Goal: Use online tool/utility: Utilize a website feature to perform a specific function

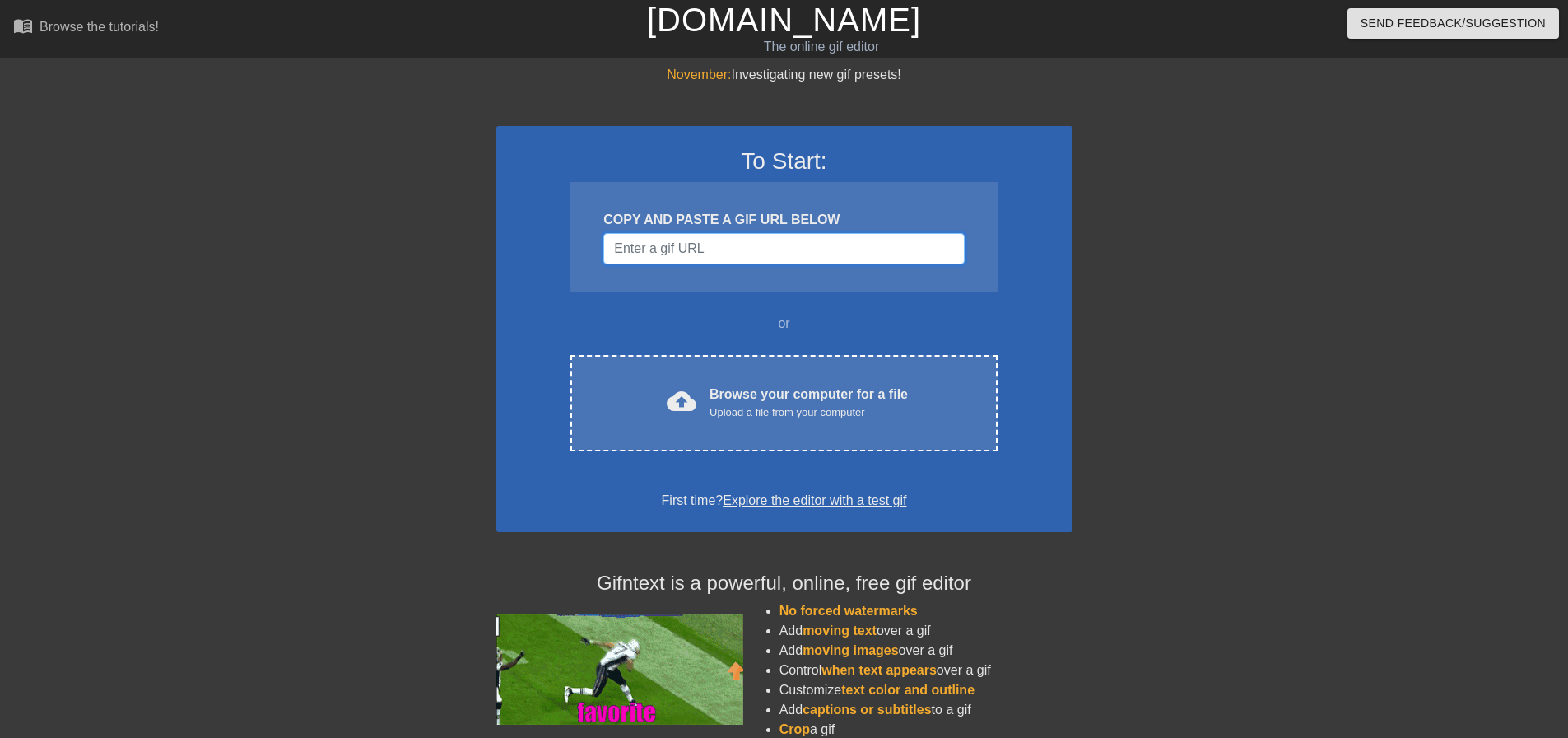
click at [705, 257] on input "Username" at bounding box center [784, 249] width 361 height 31
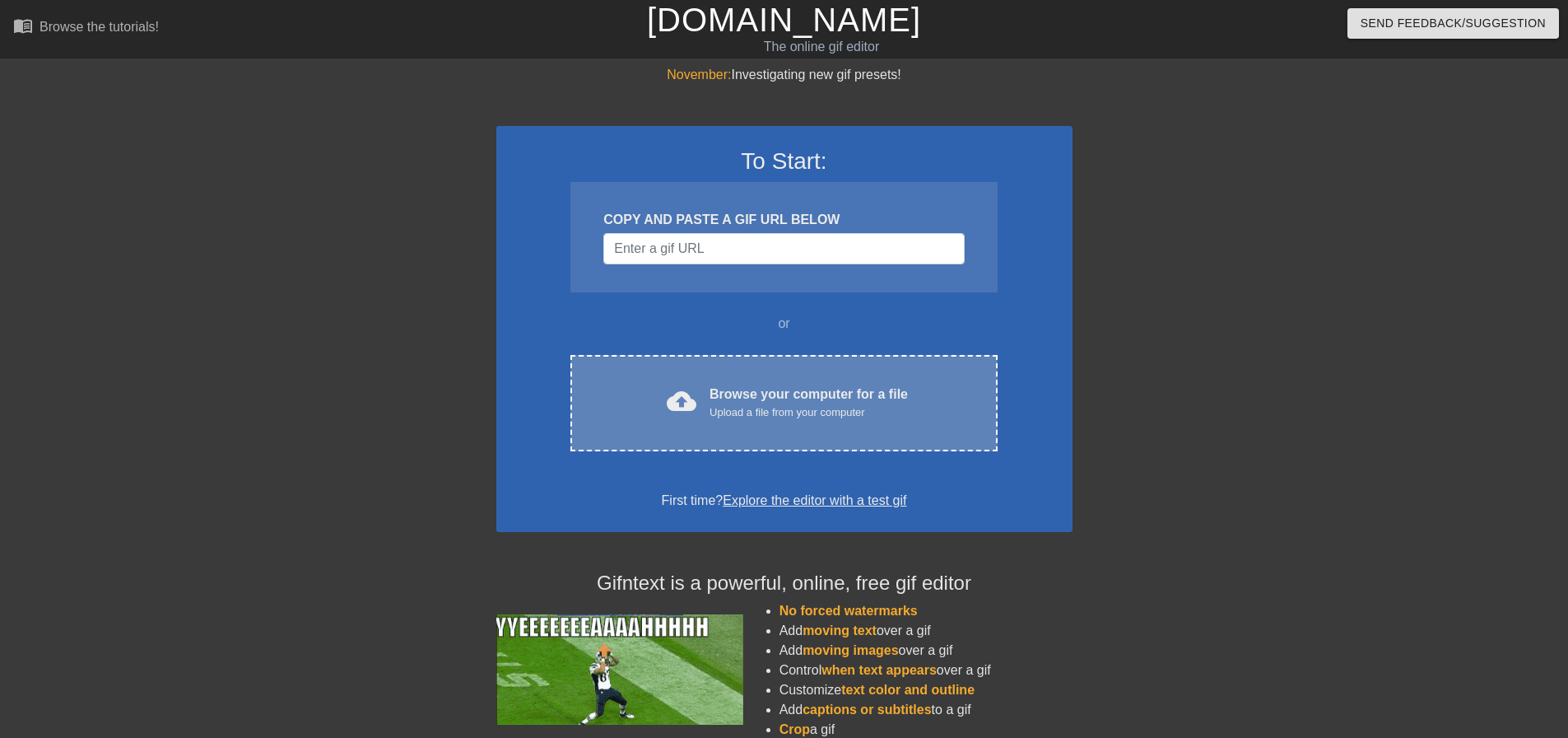
click at [795, 429] on div "cloud_upload Browse your computer for a file Upload a file from your computer C…" at bounding box center [784, 402] width 426 height 96
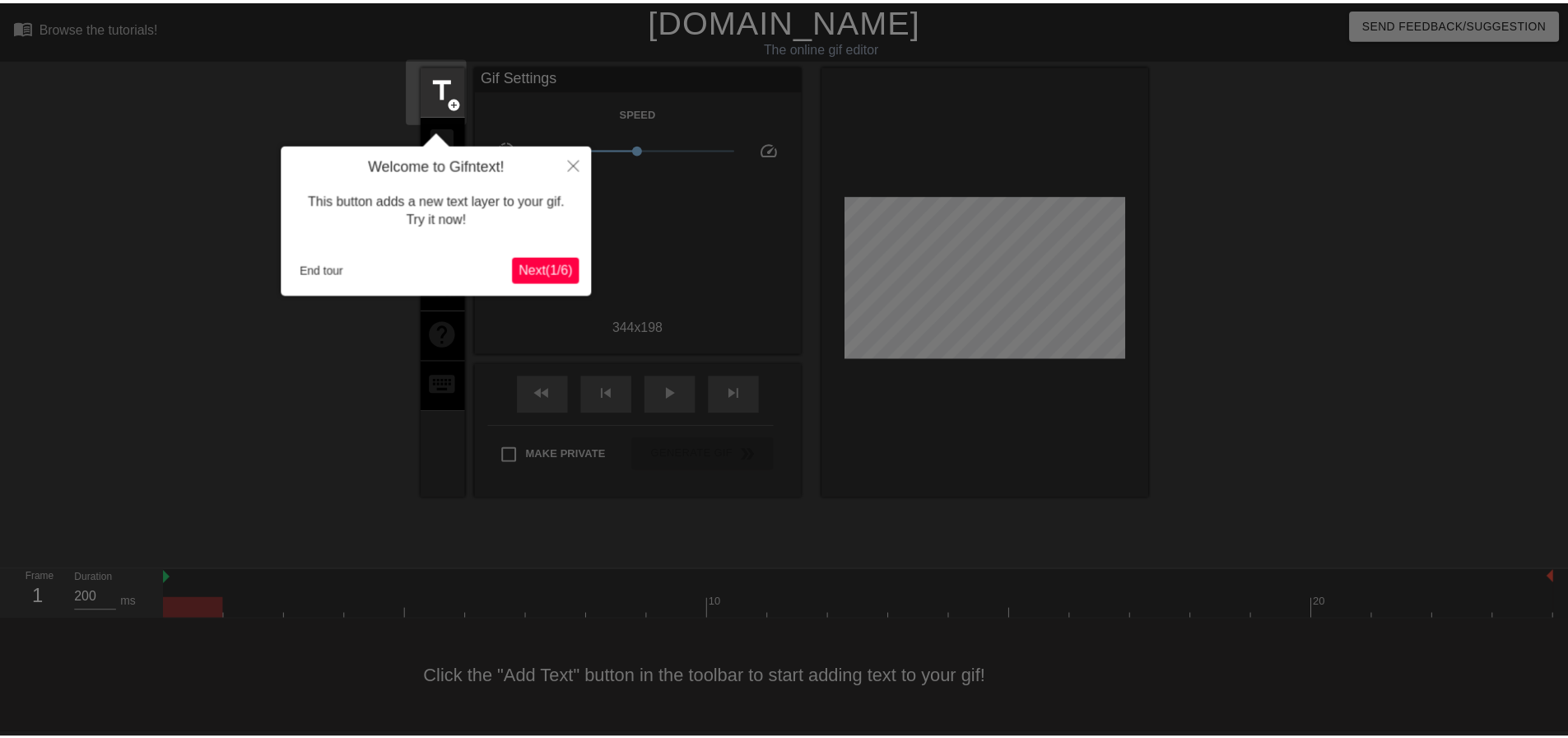
scroll to position [8, 0]
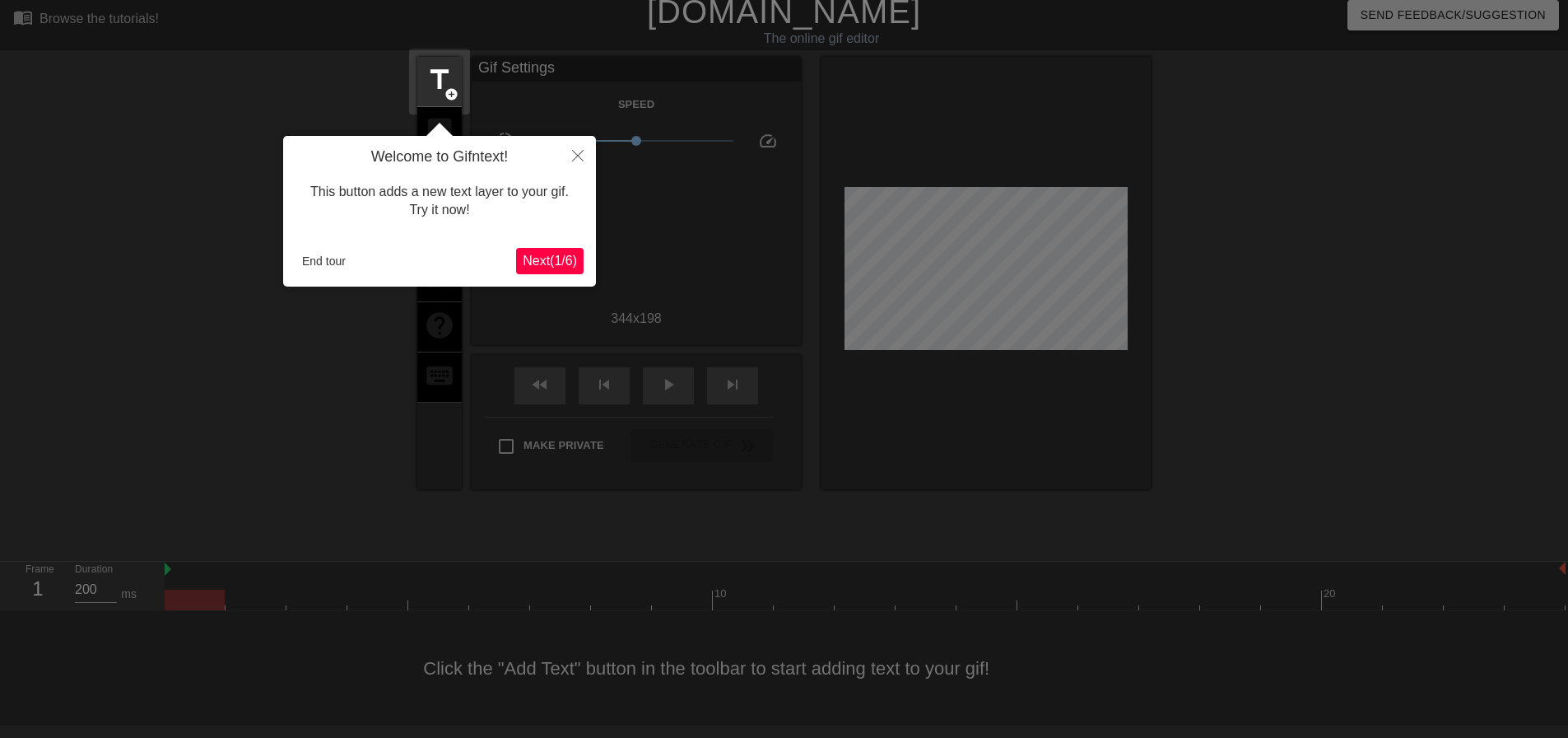
click at [562, 261] on span "Next ( 1 / 6 )" at bounding box center [550, 261] width 55 height 14
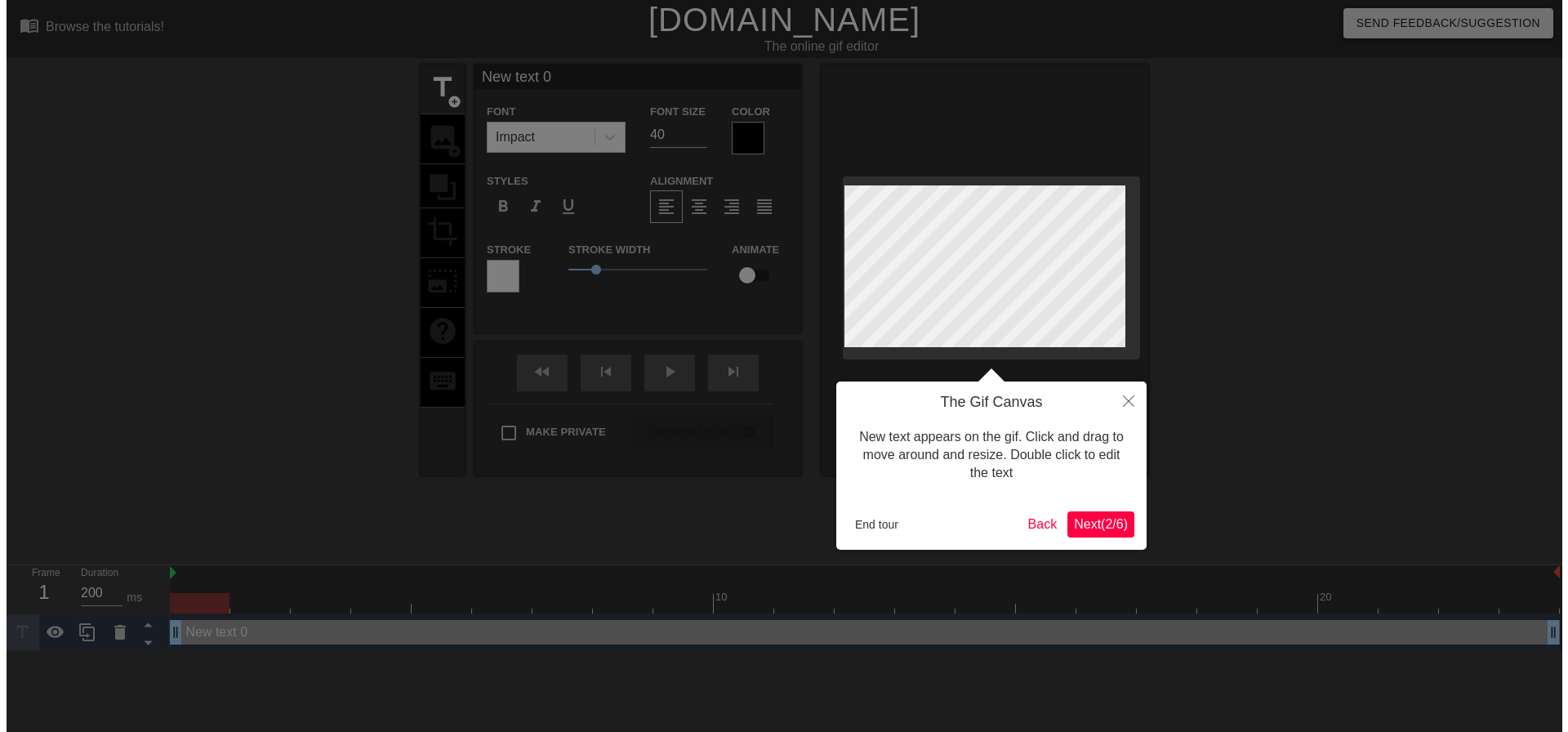
scroll to position [0, 0]
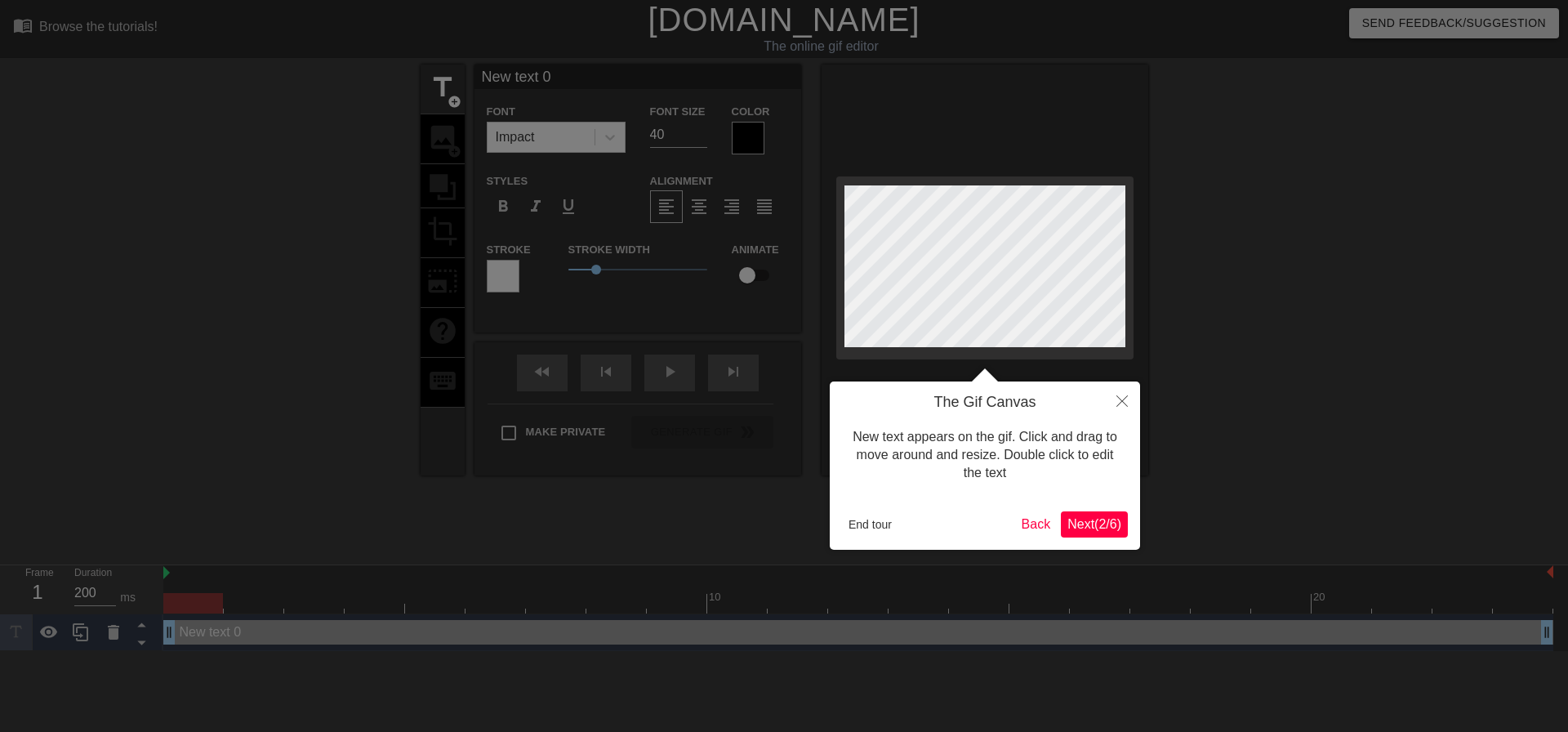
click at [1106, 527] on span "Next ( 2 / 6 )" at bounding box center [1094, 524] width 54 height 14
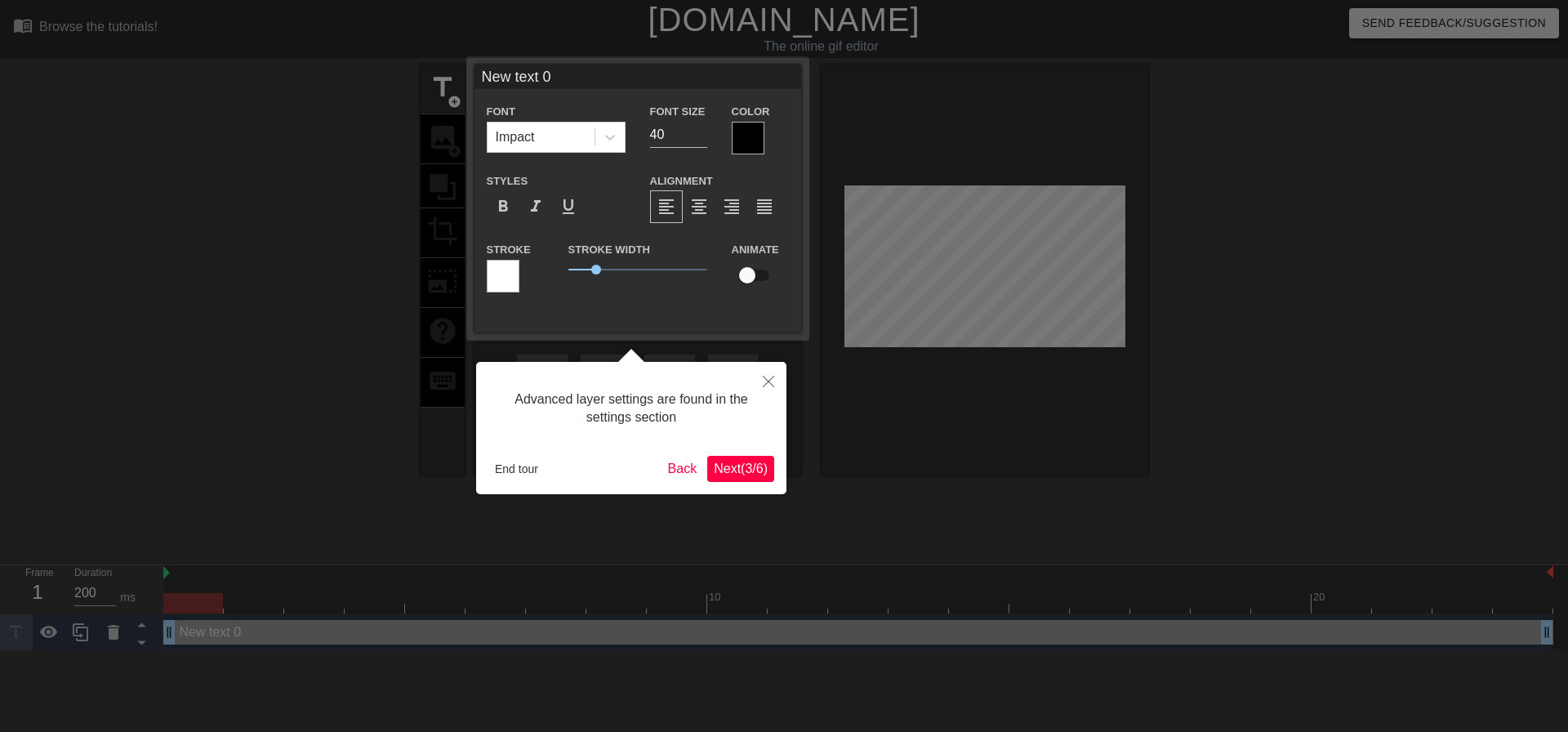
click at [752, 472] on span "Next ( 3 / 6 )" at bounding box center [741, 469] width 54 height 14
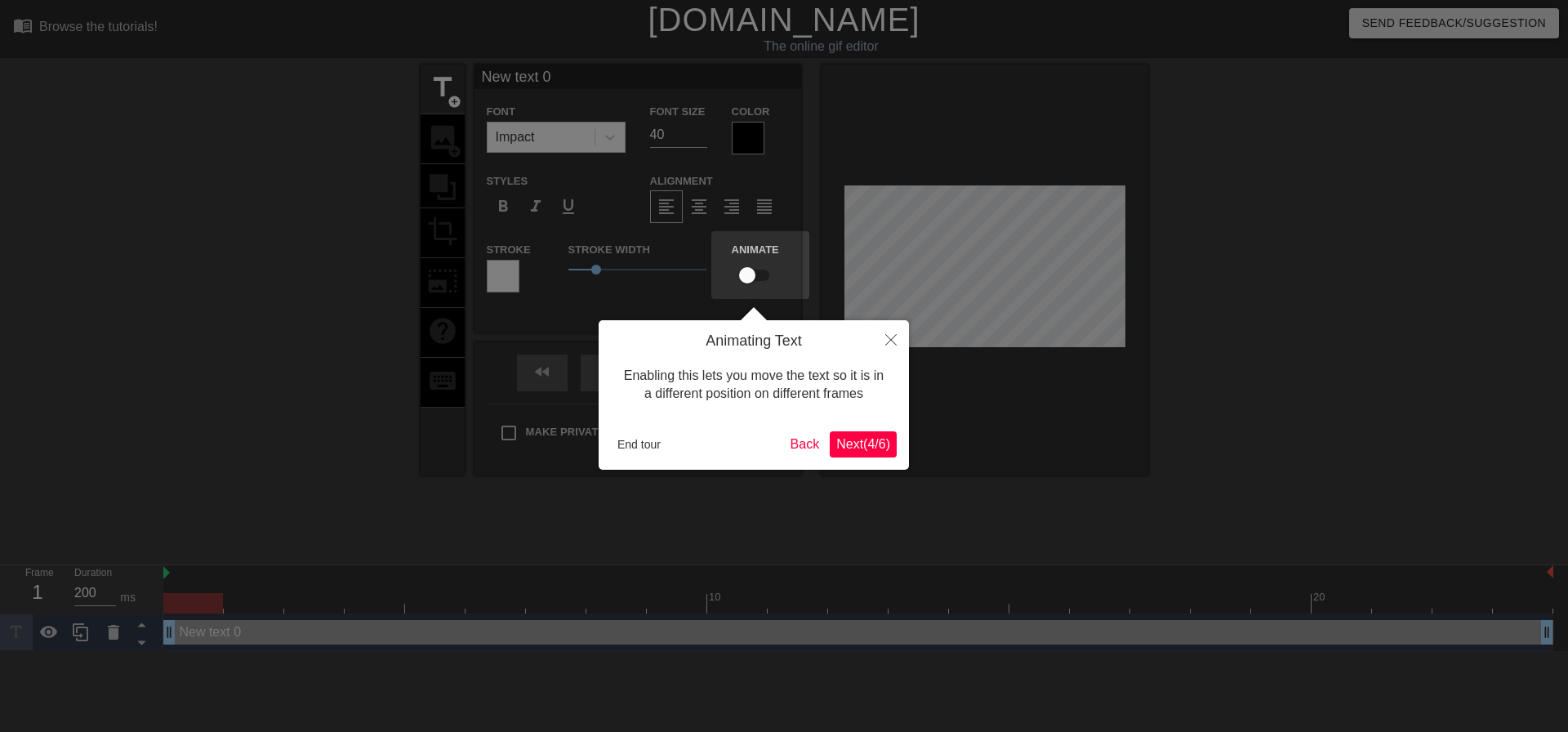
click at [876, 451] on span "Next ( 4 / 6 )" at bounding box center [864, 444] width 54 height 14
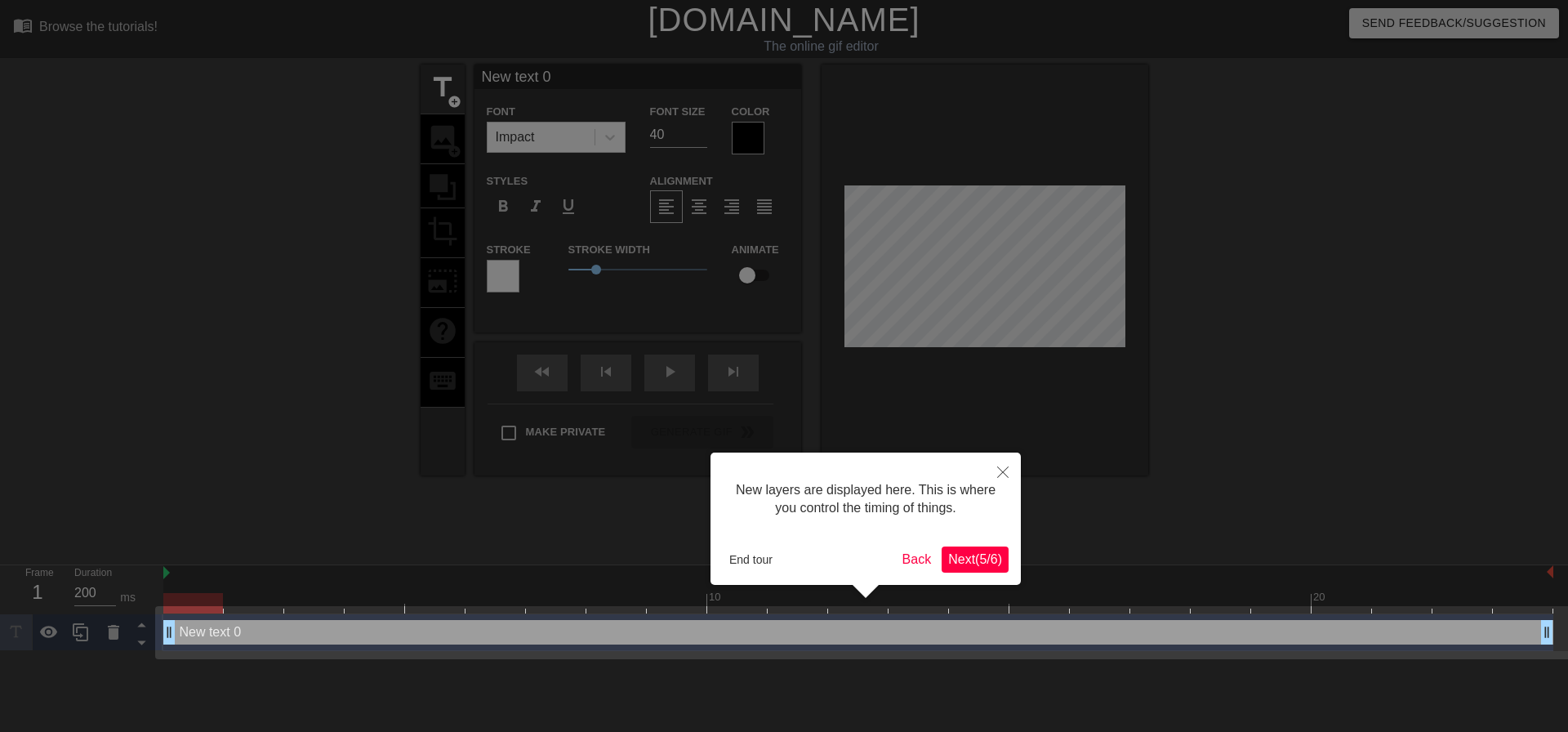
click at [985, 558] on span "Next ( 5 / 6 )" at bounding box center [975, 559] width 54 height 14
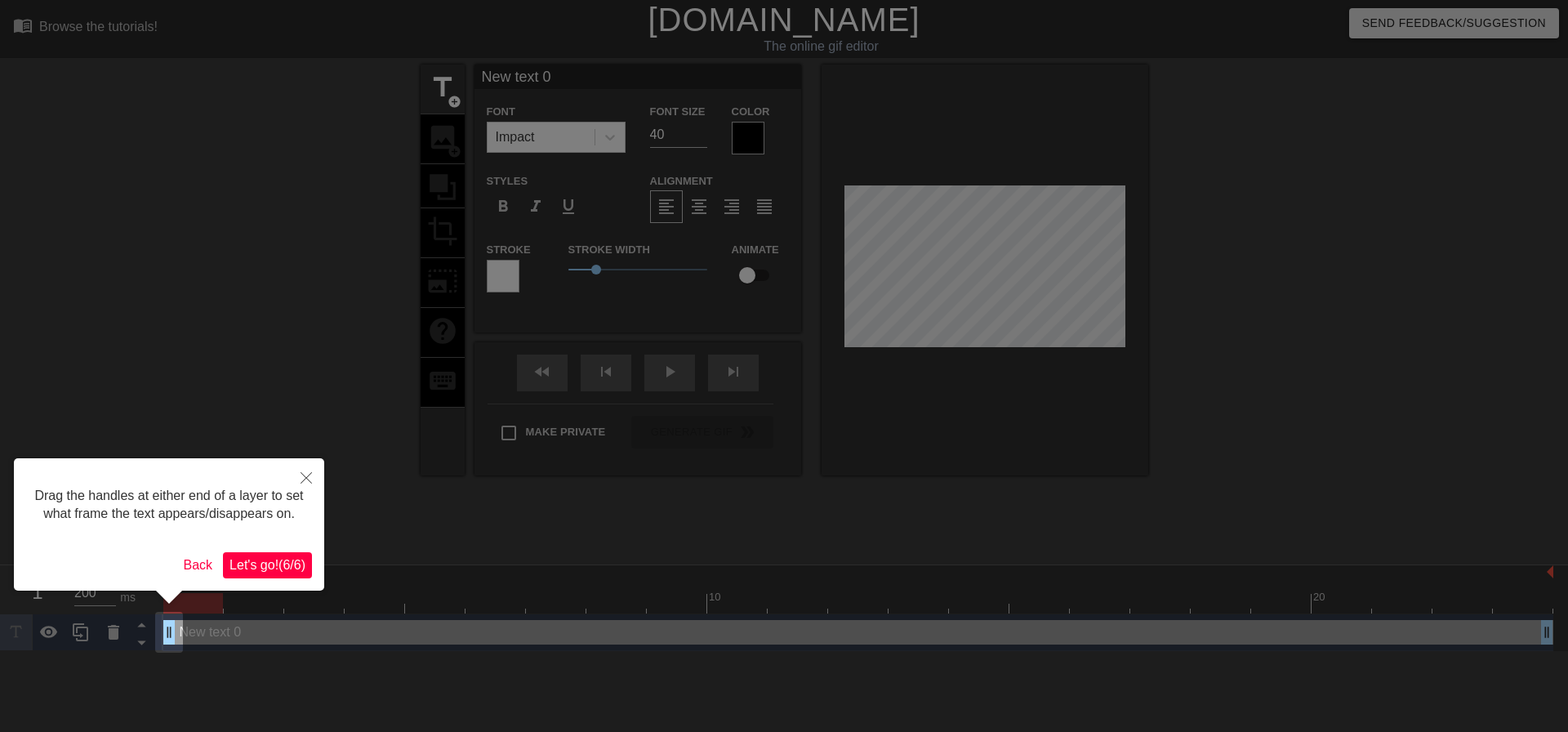
click at [297, 560] on span "Let's go! ( 6 / 6 )" at bounding box center [267, 565] width 76 height 14
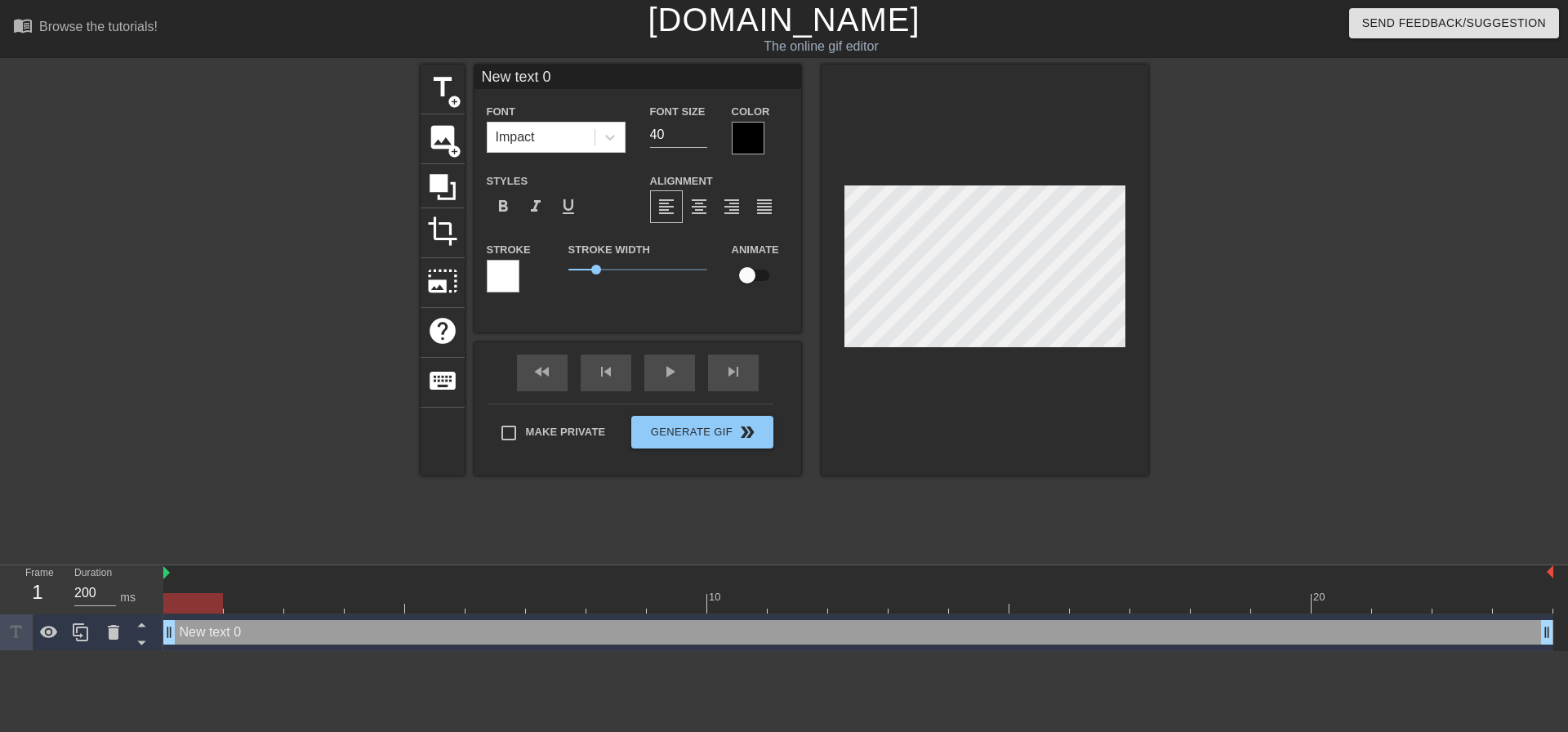
scroll to position [3, 2]
type input "Y"
type textarea "Y"
type input "Yo"
type textarea "Yo"
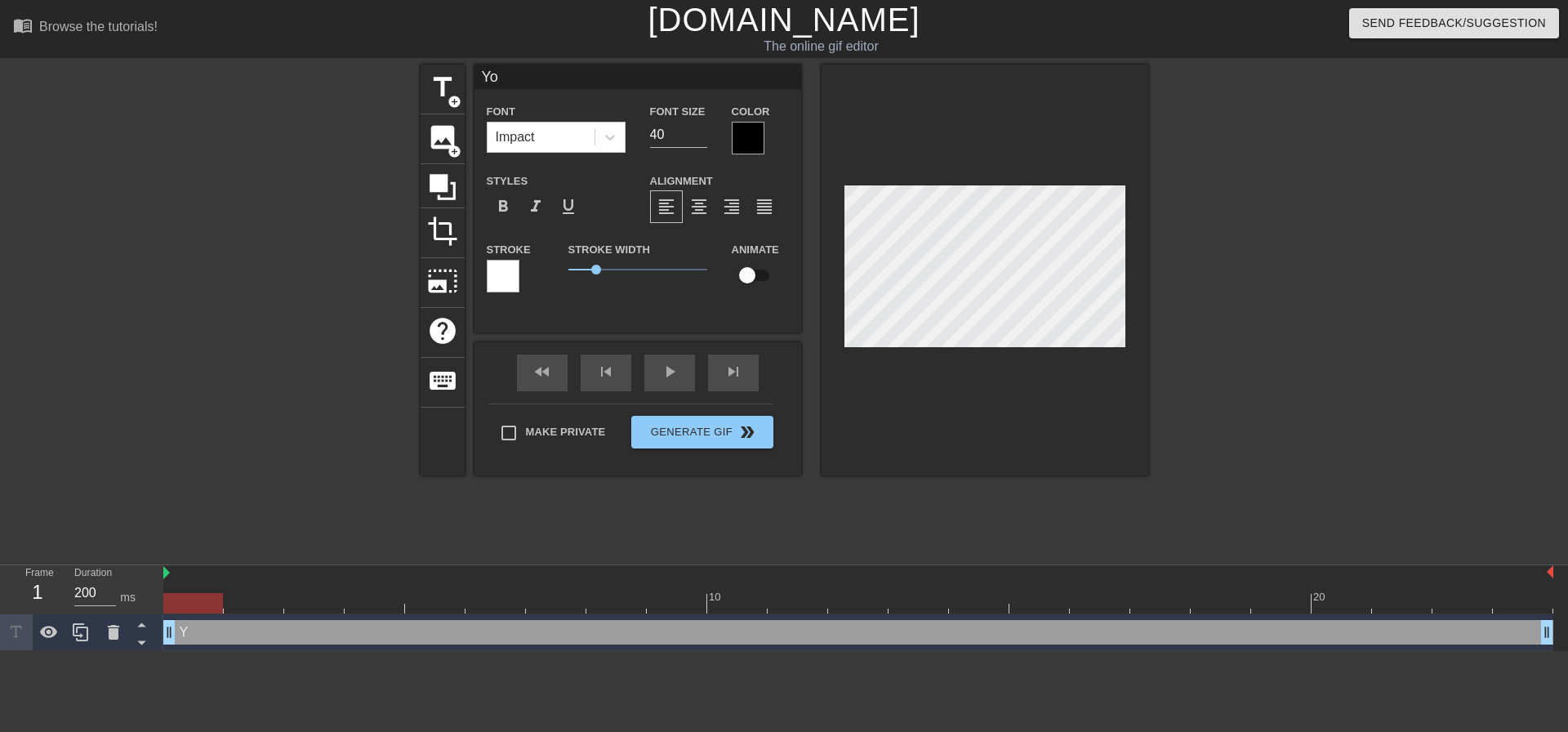
type input "You"
type textarea "You"
type input "Yo"
type textarea "Yo"
type input "Y"
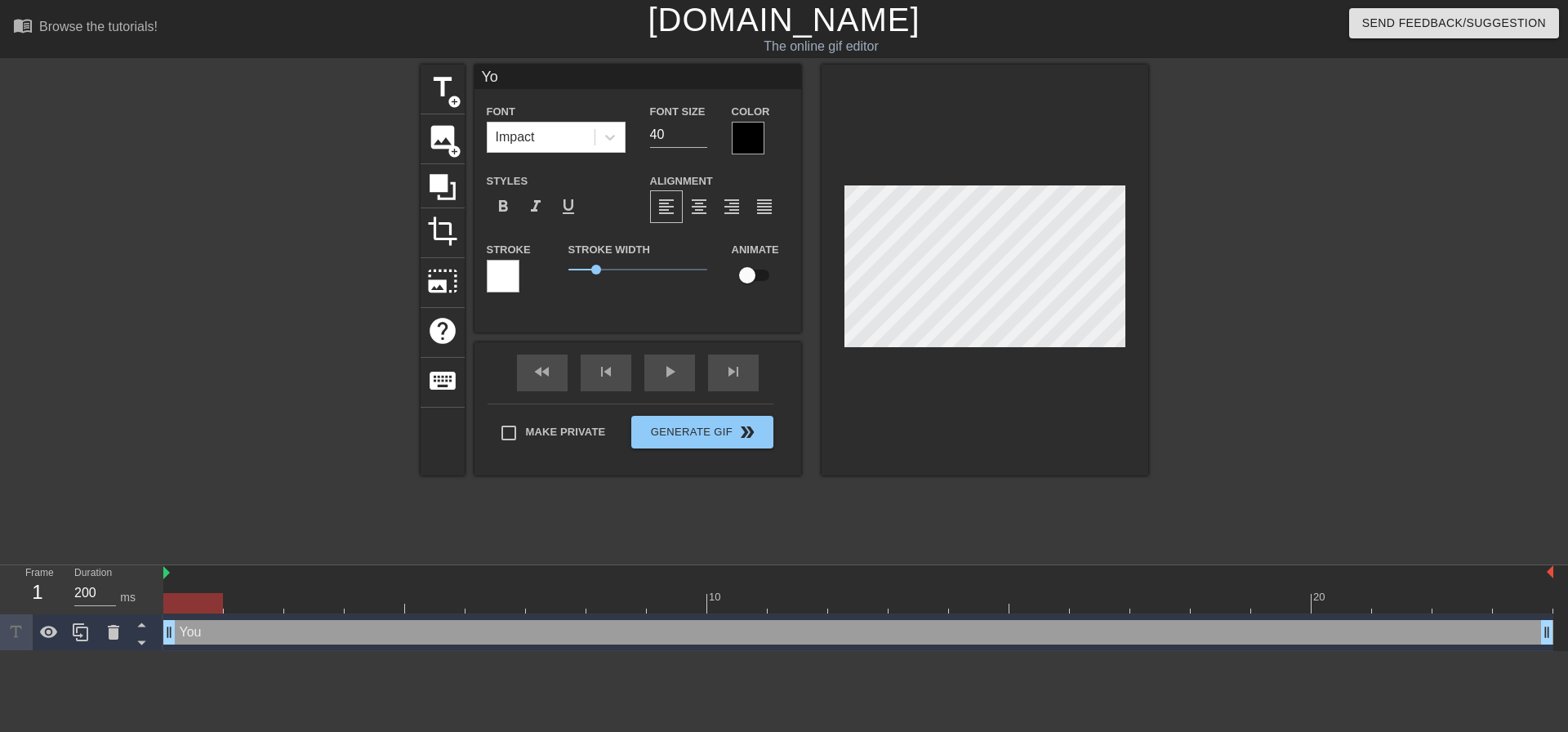
type textarea "Y"
type input "YO"
type textarea "YO"
type input "YOU"
type textarea "YOU"
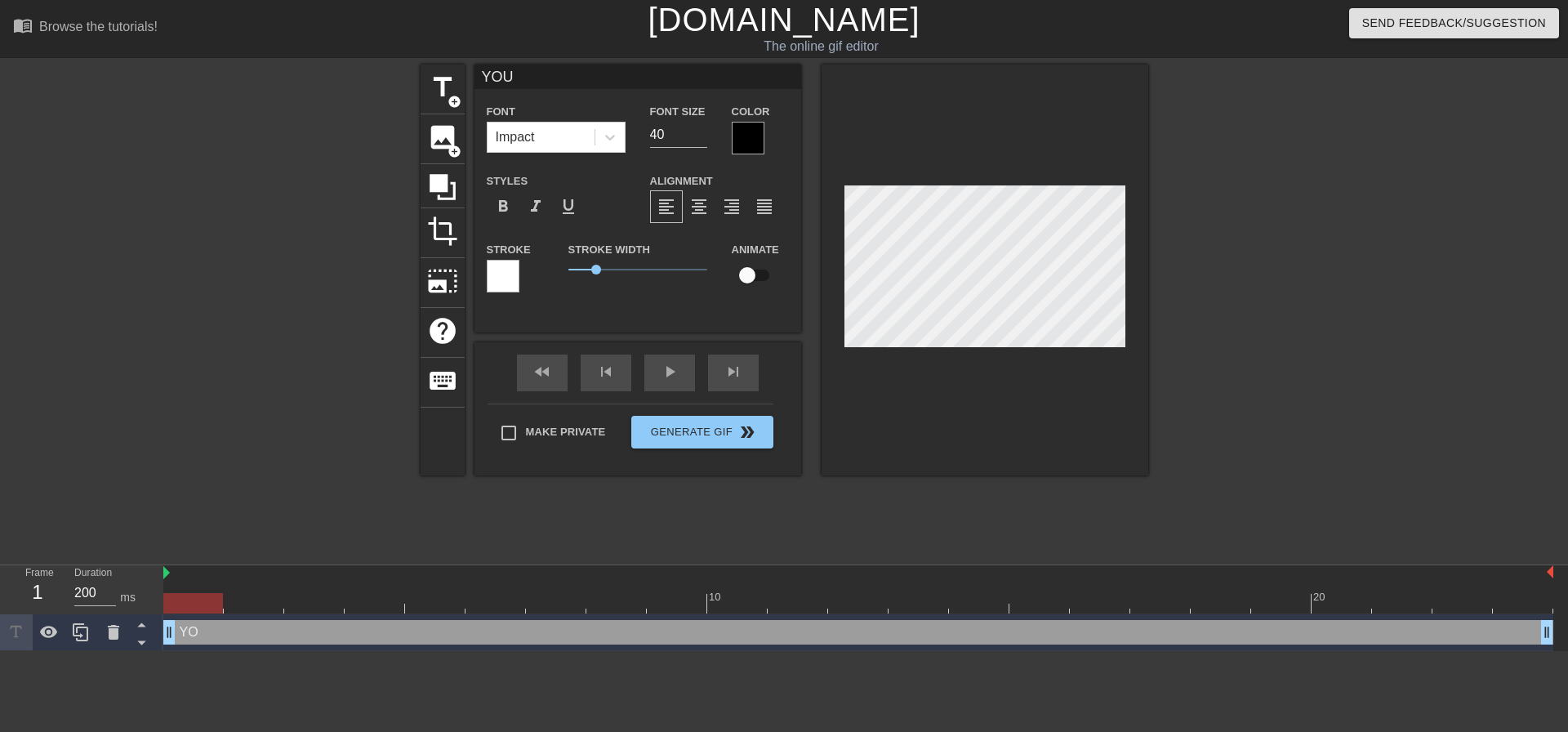
type input "YOU'"
type textarea "YOU'"
type input "YOU'R"
type textarea "YOU'R"
type input "YOU'RE"
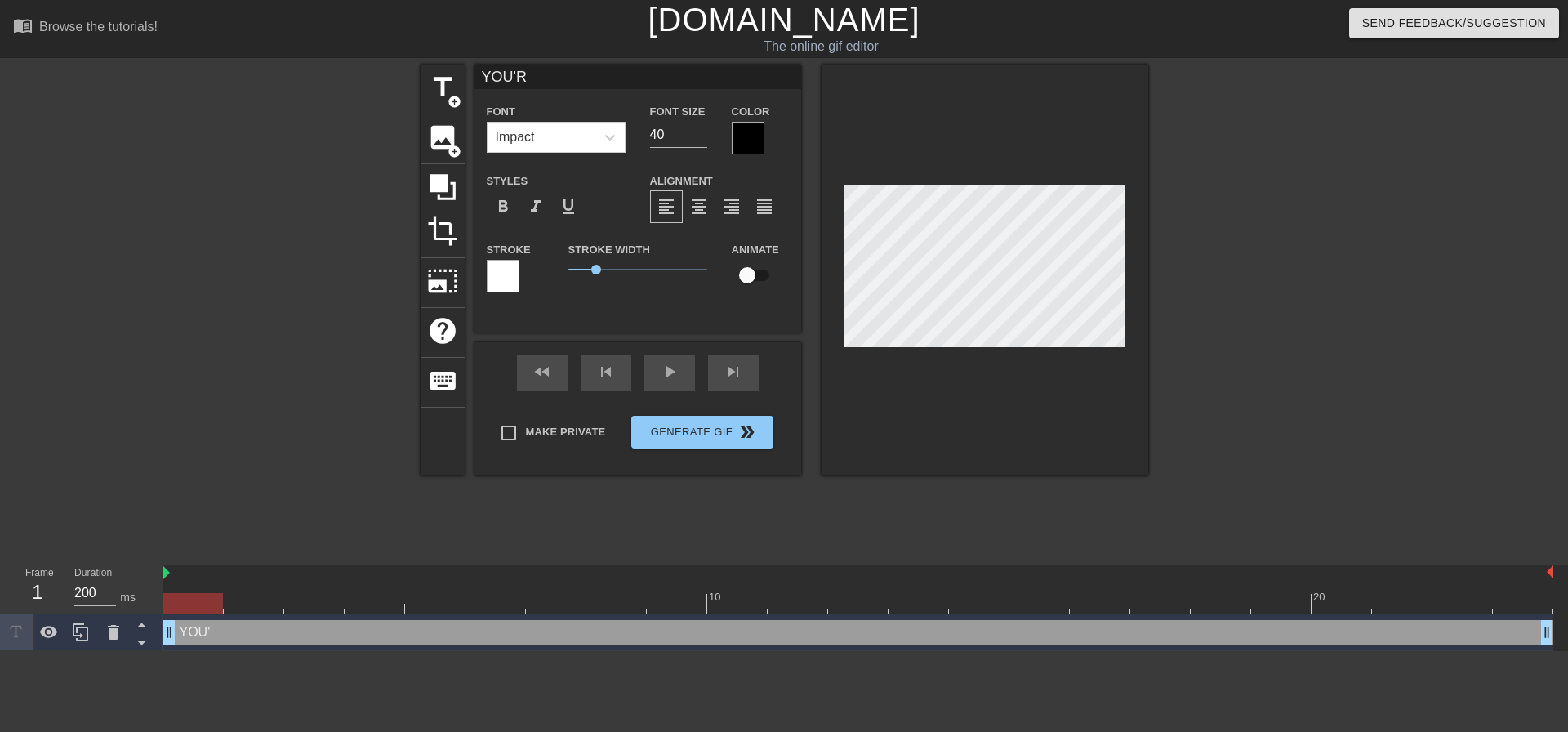
type textarea "YOU'RE"
type input "YOU'RE"
type textarea "YOU'RE"
type input "YOU'RE L"
type textarea "YOU'RE L"
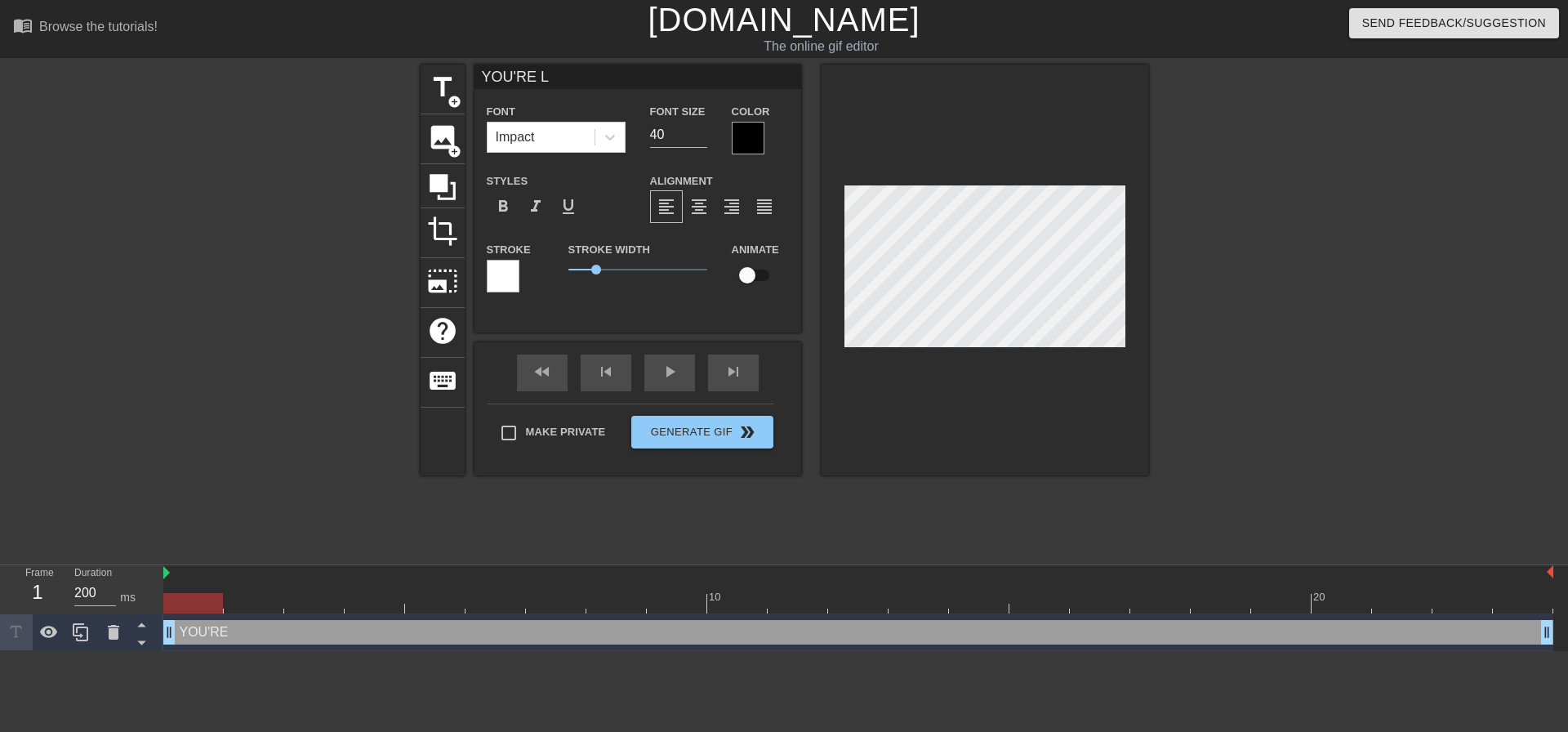
type input "YOU'RE LE"
type textarea "YOU'RE LE"
type input "YOU'RE LET"
type textarea "YOU'RE LET"
type input "YOU'RE LETT"
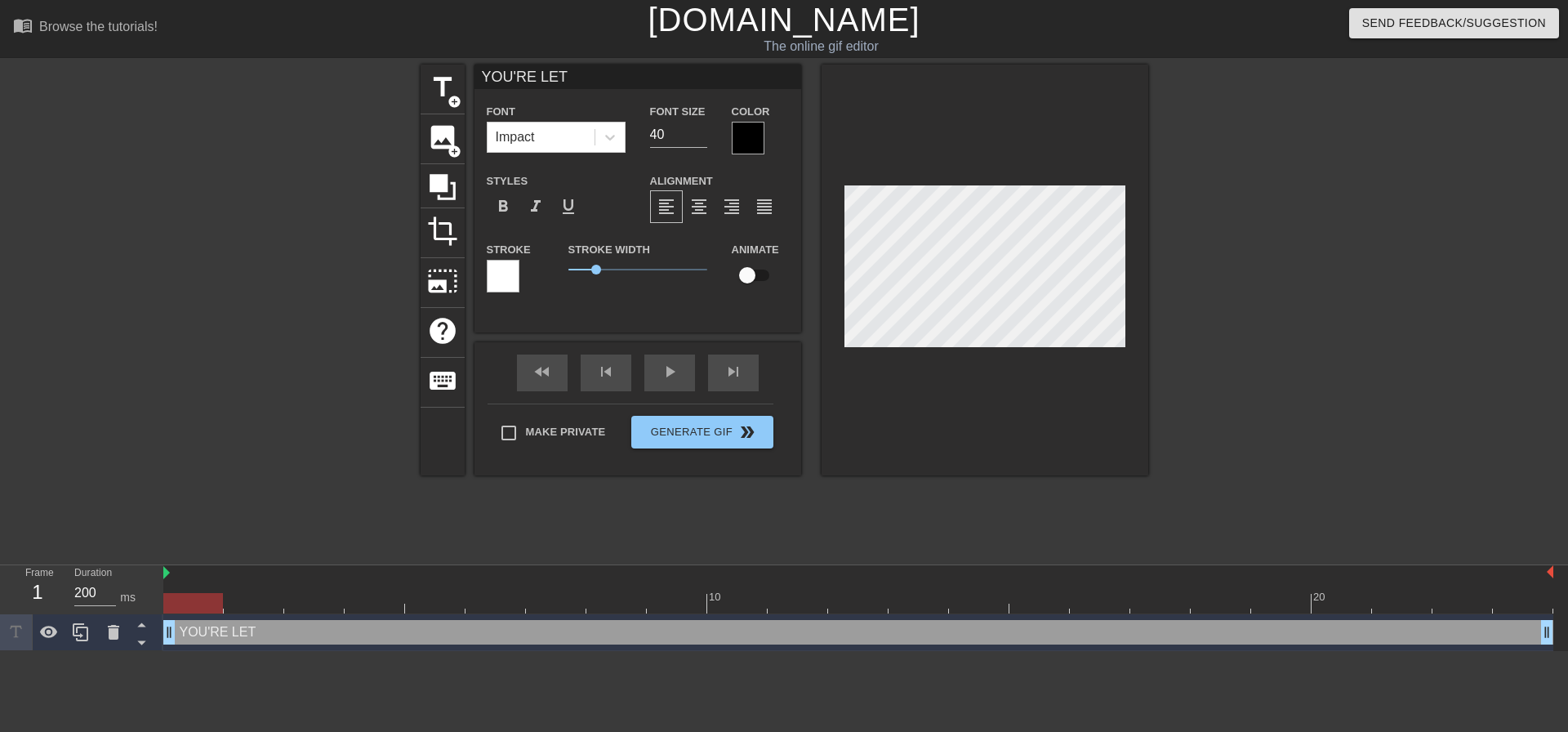
type textarea "YOU'RE LETT"
type input "YOU'RE LETTI"
type textarea "YOU'RE LETTI"
type input "YOU'RE LETTIN"
type textarea "YOU'RE LETTIN"
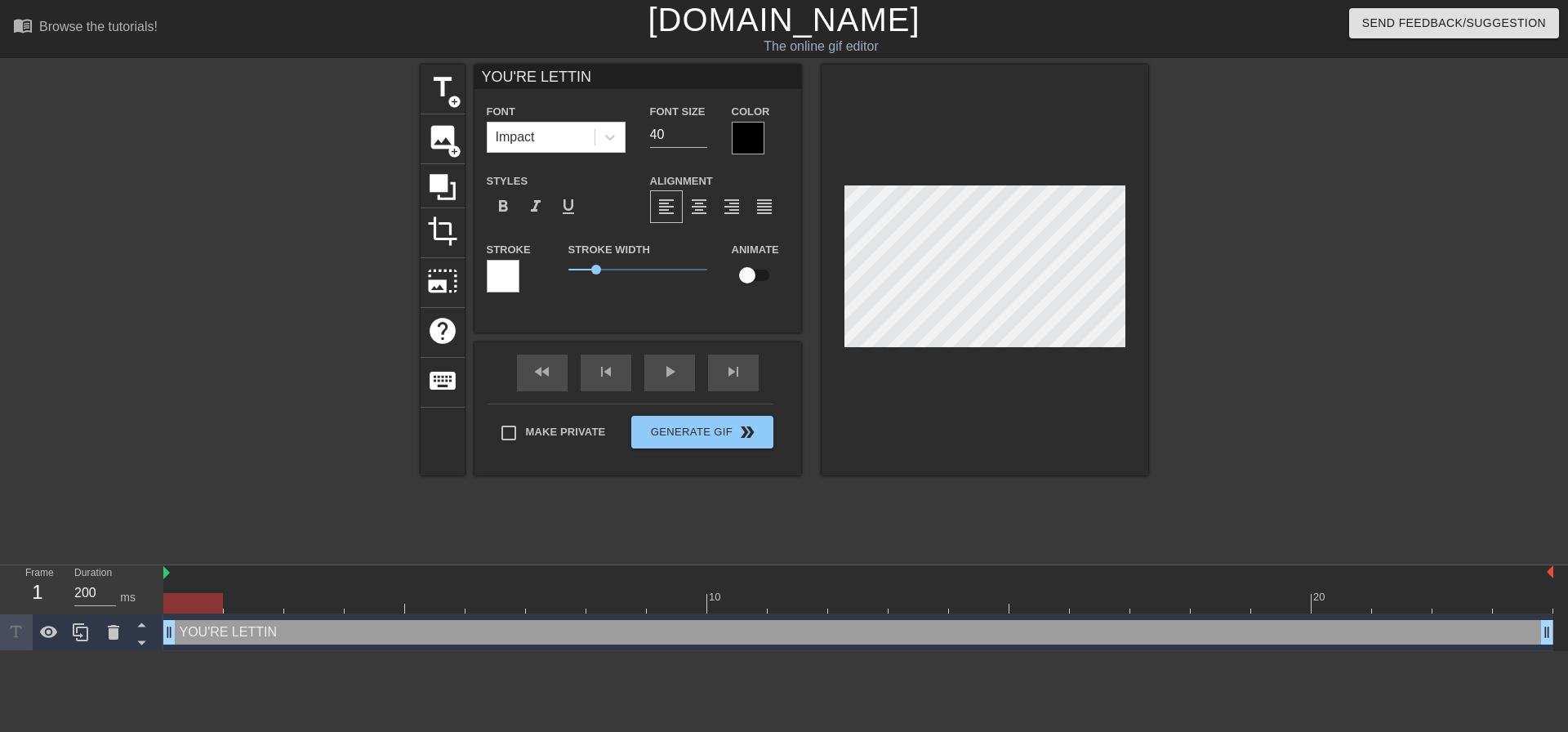
type input "YOU'RE LETTING"
type textarea "YOU'RE LETTING"
type input "YOU'RE LETTING"
type textarea "YOU'RE LETTING"
type input "YOU'RE LETTING T"
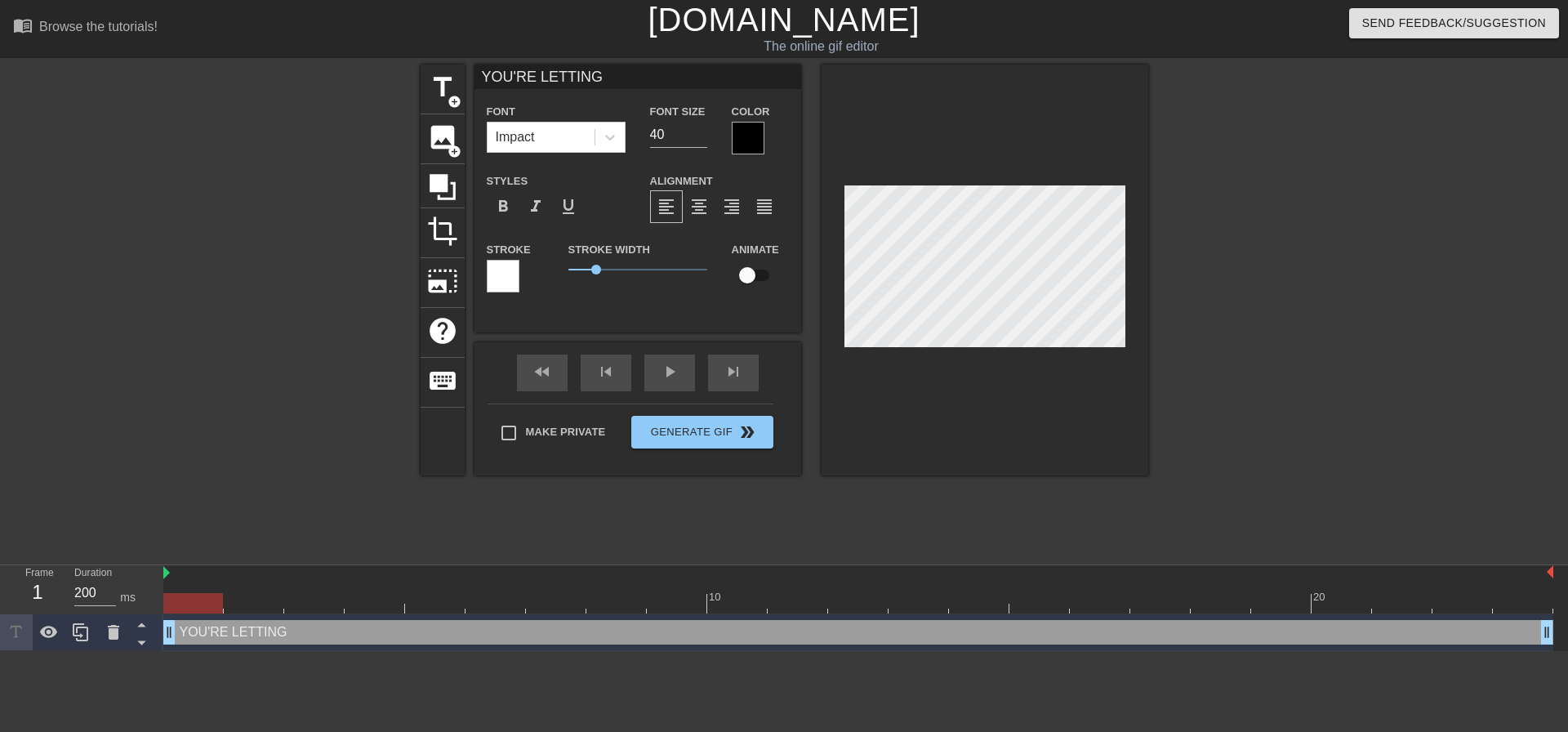
type textarea "YOU'RE LETTING T"
type input "YOU'RE LETTING"
type textarea "YOU'RE LETTING"
type input "YOU'RE LETTING"
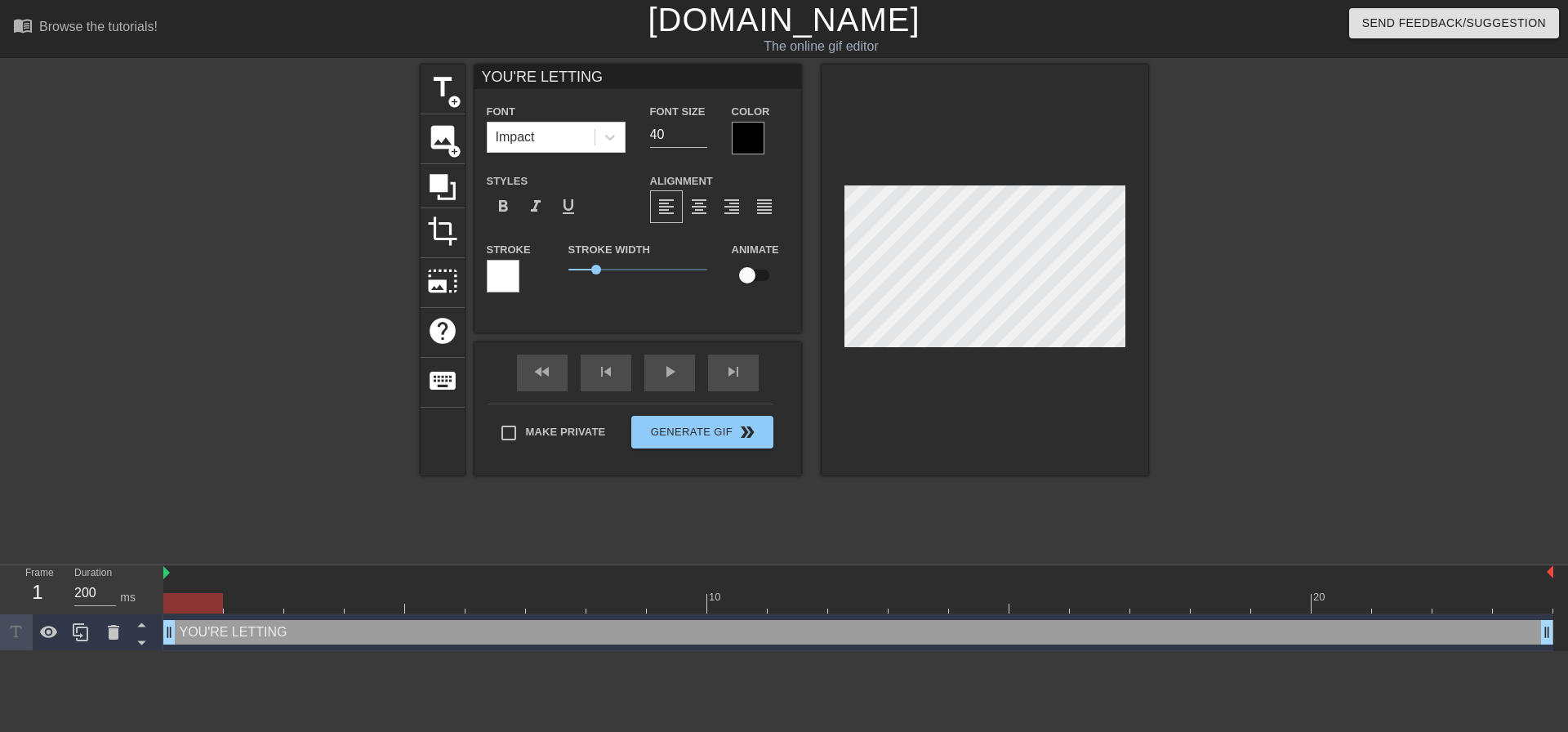
type textarea "YOU'RE LETTING"
type input "YOU'RE LETTING"
type textarea "YOU'RE LETTING"
type input "YOU'RE LETTING T"
type textarea "YOU'RE LETTING T"
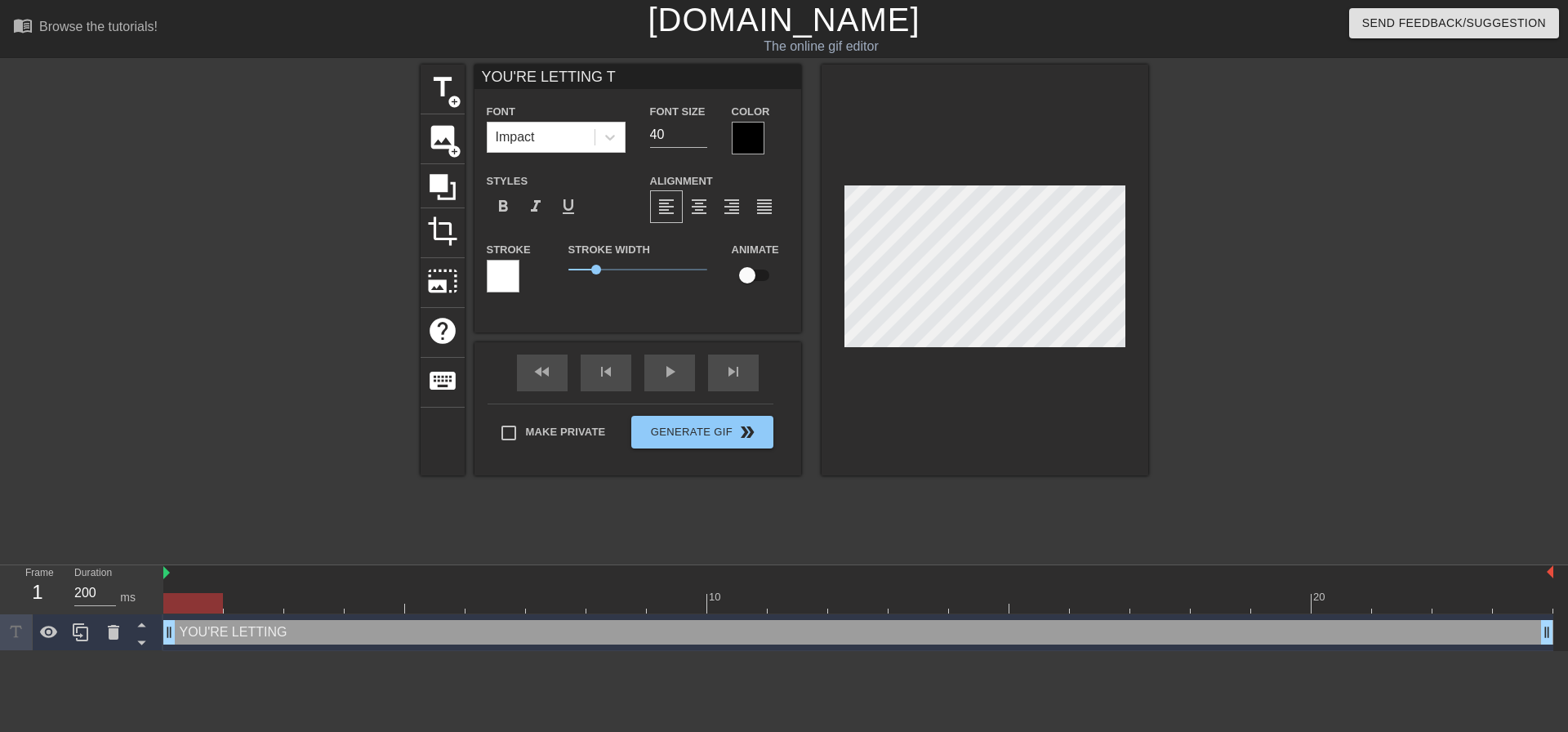
type input "YOU'RE LETTING TH"
type textarea "YOU'RE LETTING TH"
type input "YOU'RE LETTING THE"
type textarea "YOU'RE LETTING THE"
type input "YOU'RE LETTING THE"
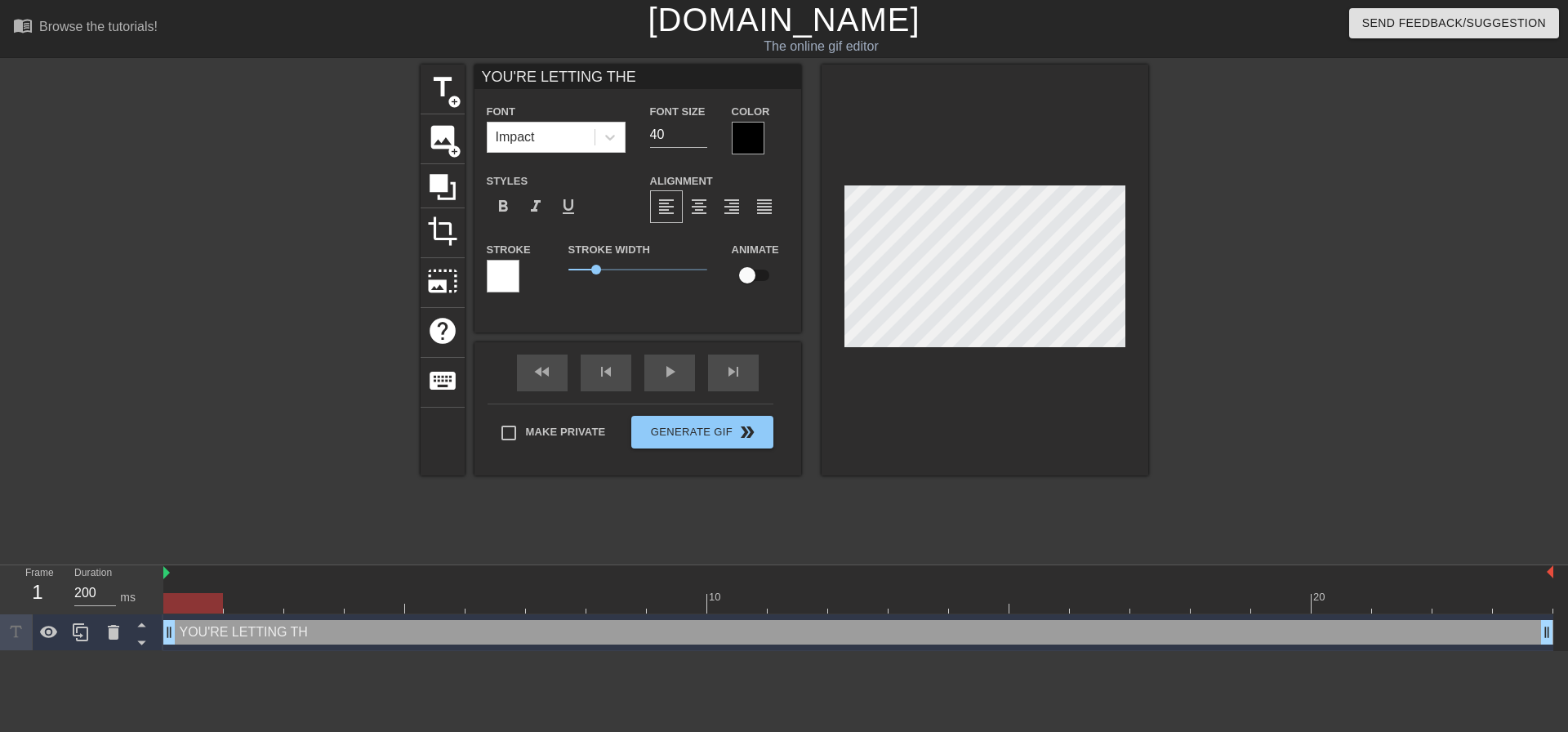
type textarea "YOU'RE LETTING THE"
type input "YOU'RE LETTING THE T"
type textarea "YOU'RE LETTING THE T"
type input "YOU'RE LETTING THE TE"
type textarea "YOU'RE LETTING THE TE"
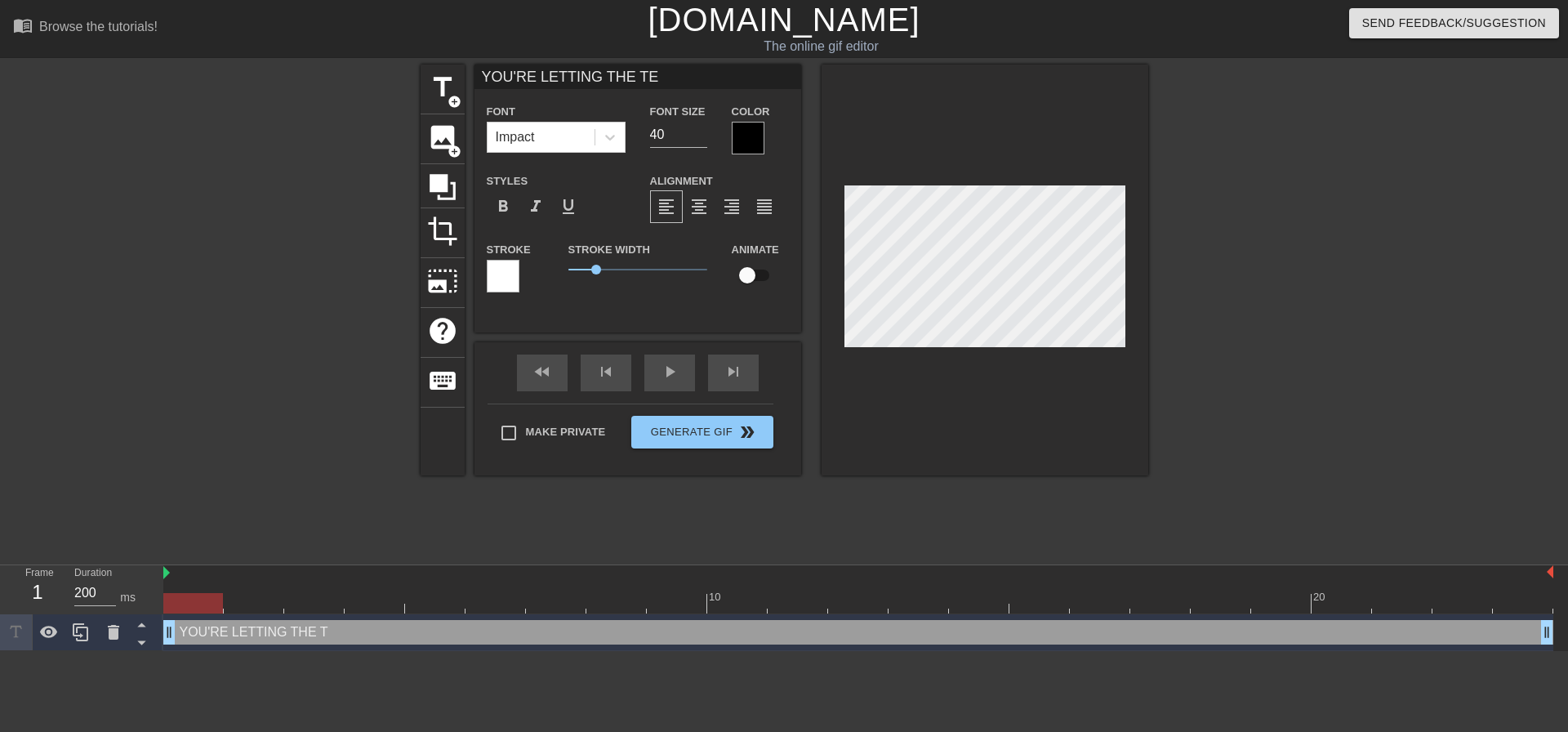
type input "YOU'RE LETTING THE TEA"
type textarea "YOU'RE LETTING THE TEA"
type input "YOU'RE LETTING THE TEAM"
type textarea "YOU'RE LETTING THE TEAM"
type input "YOU'RE LETTING THE TEAM"
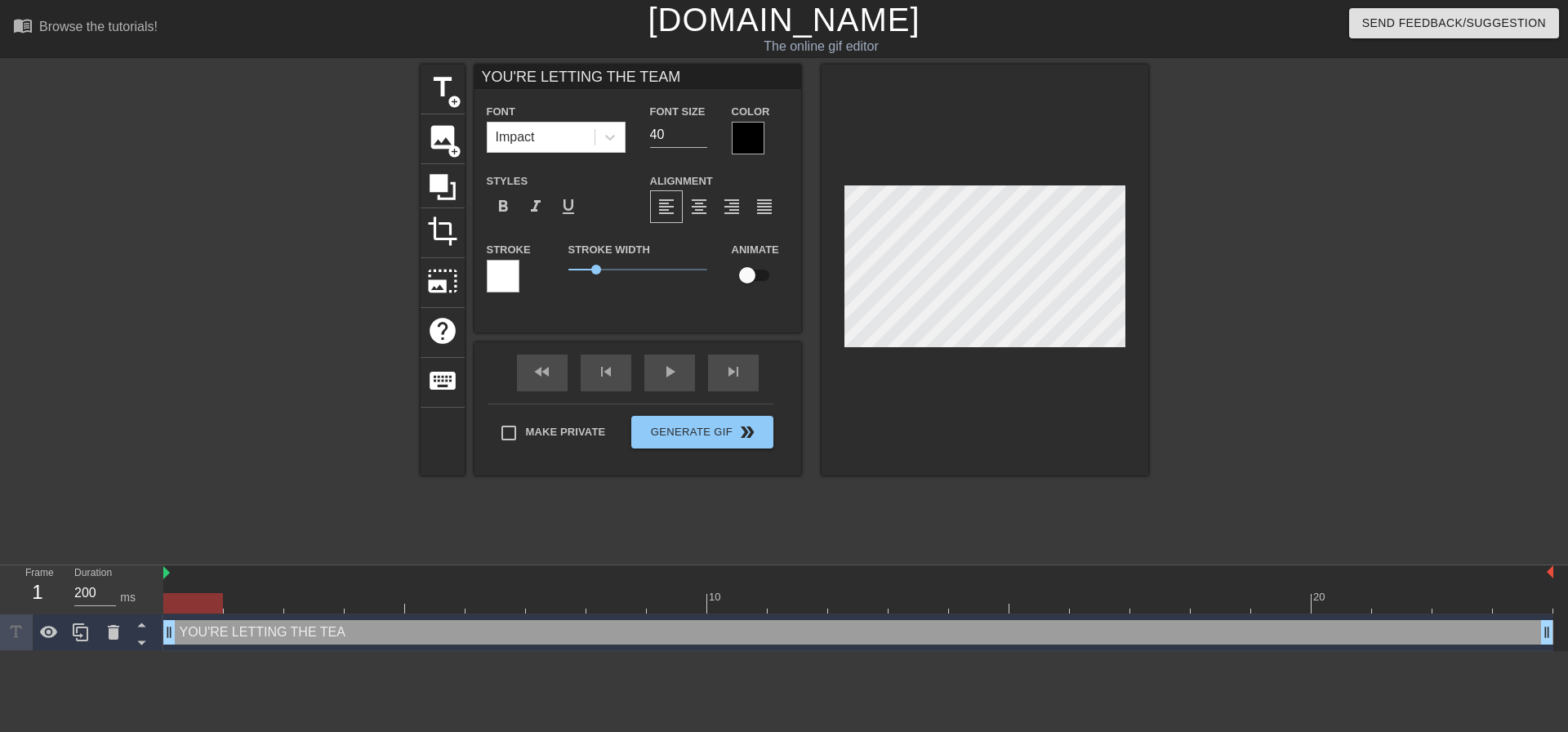
type textarea "YOU'RE LETTING THE TEAM"
type input "YOU'RE LETTING THE TEAM D"
type textarea "YOU'RE LETTING THE TEAM D"
type input "YOU'RE LETTING THE TEAM DO"
type textarea "YOU'RE LETTING THE TEAM DO"
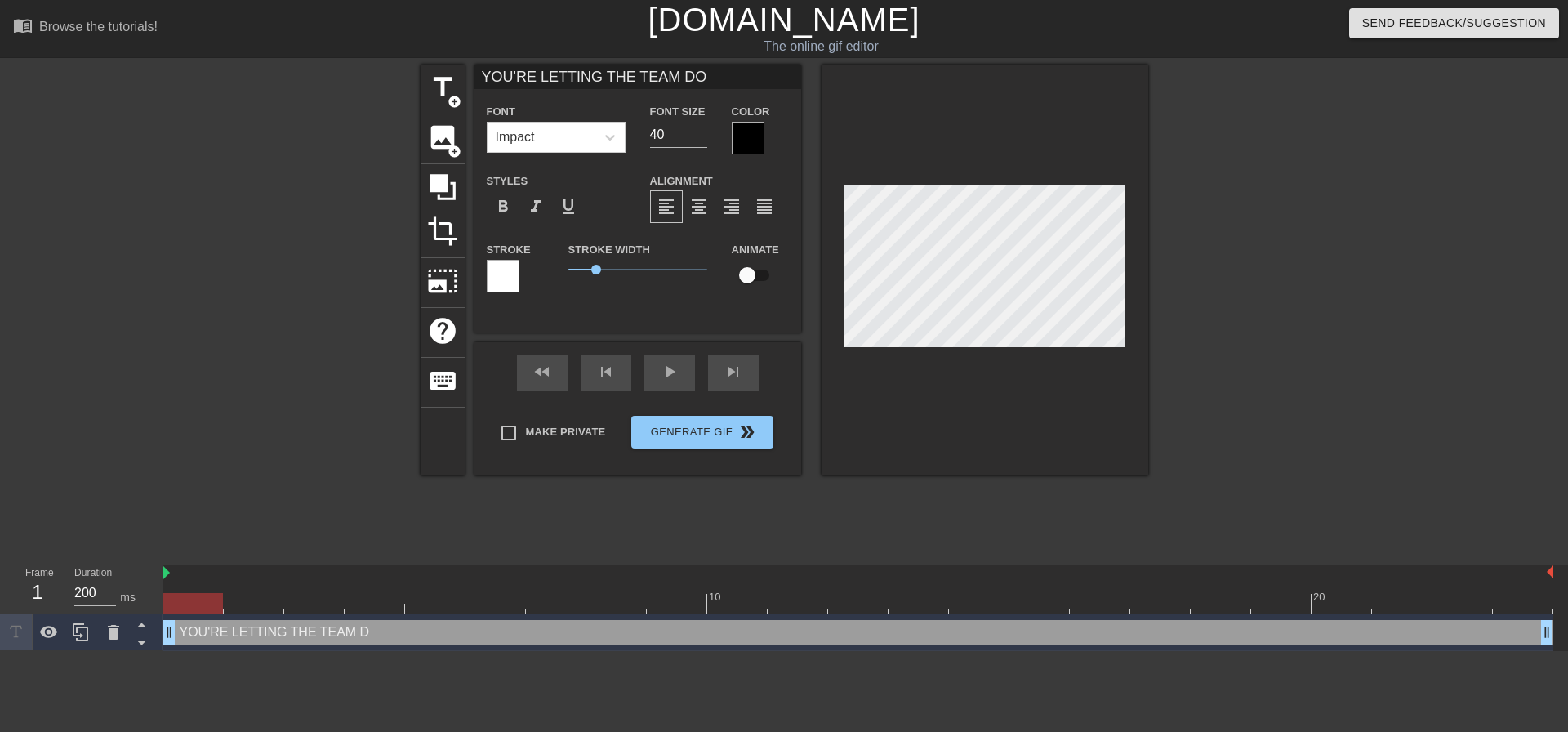
type input "YOU'RE LETTING THE TEAM DOW"
type textarea "YOU'RE LETTING THE TEAM DOW"
type input "YOU'RE LETTING THE TEAM DOWN"
type textarea "YOU'RE LETTING THE TEAM DOWN"
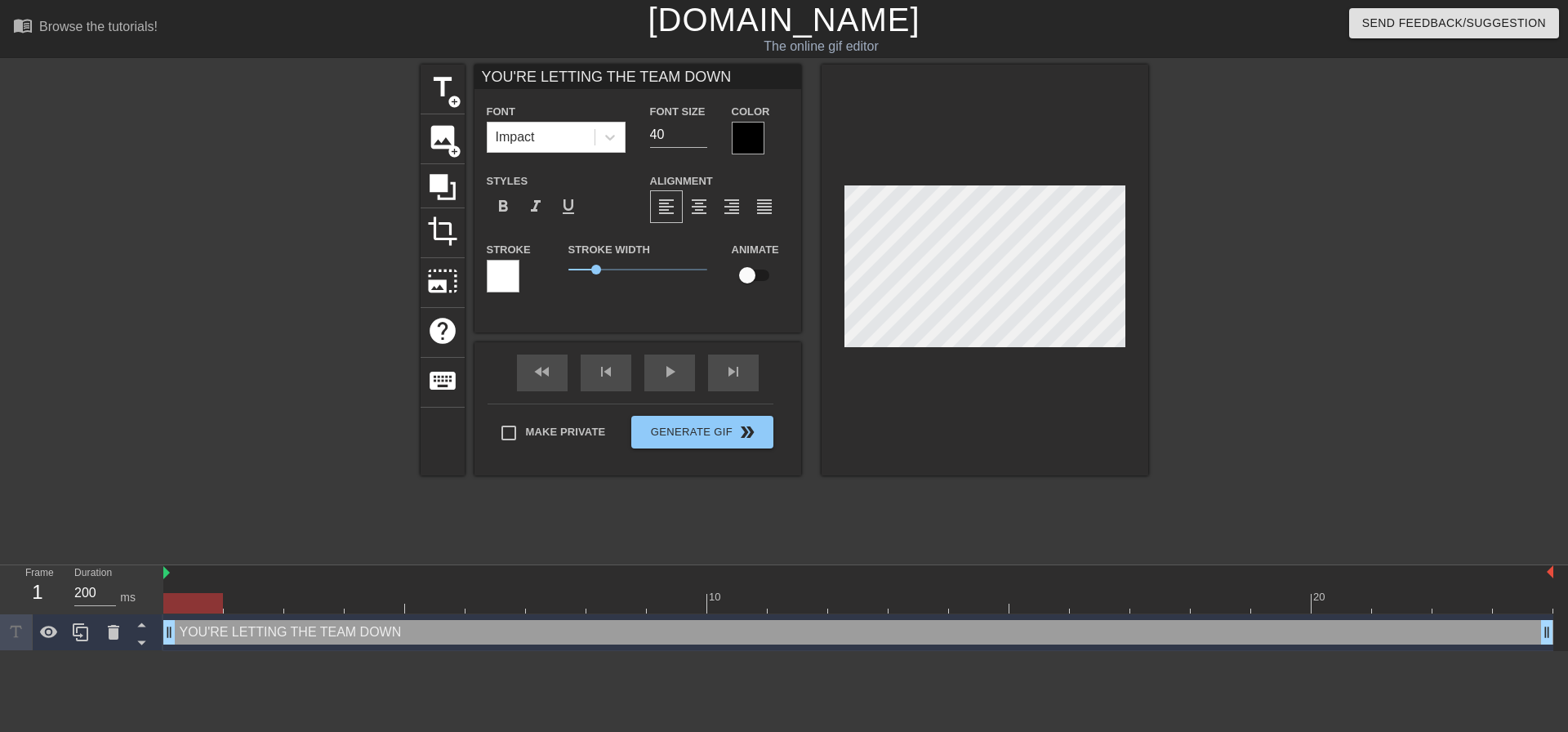
click at [1147, 269] on div at bounding box center [985, 270] width 327 height 411
type input "YOU'RE LETTING WN"
type textarea "YOU'RE LETTING WN"
type input "YOU'RE LETTING N"
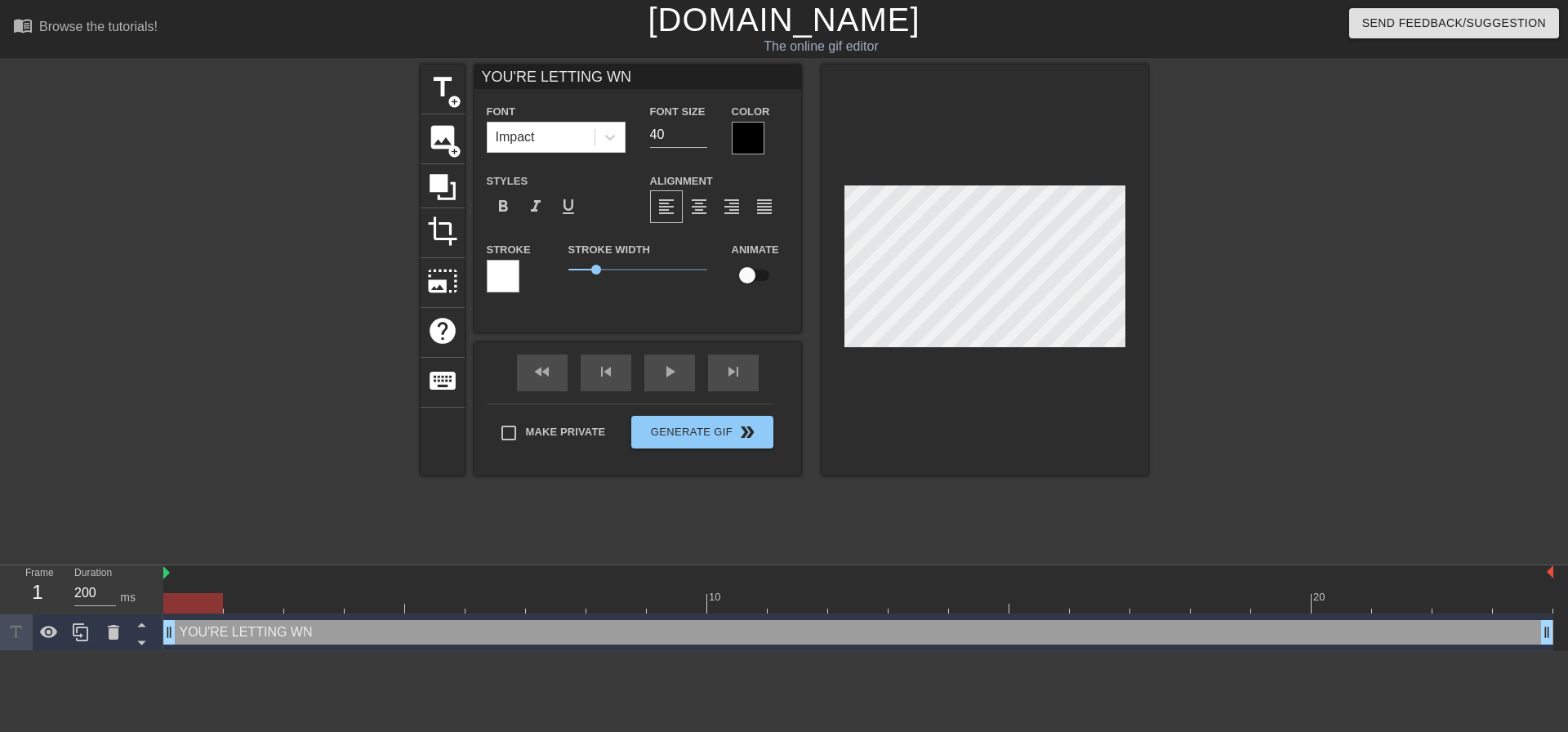
type textarea "YOU'RE LETTING N"
type input "YOU'RE LETTING"
type textarea "YOU'RE LETTING"
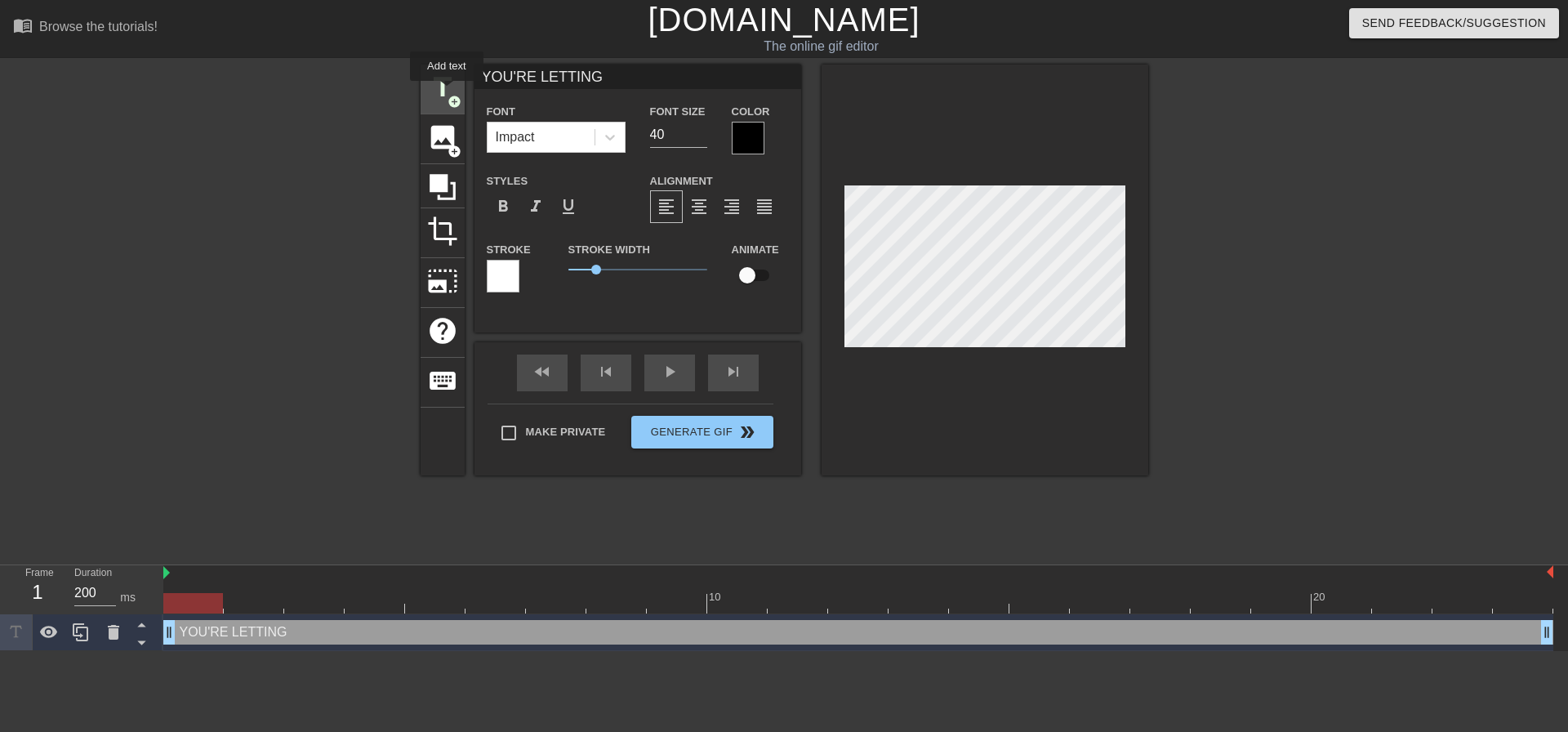
click at [447, 92] on span "title" at bounding box center [443, 88] width 31 height 31
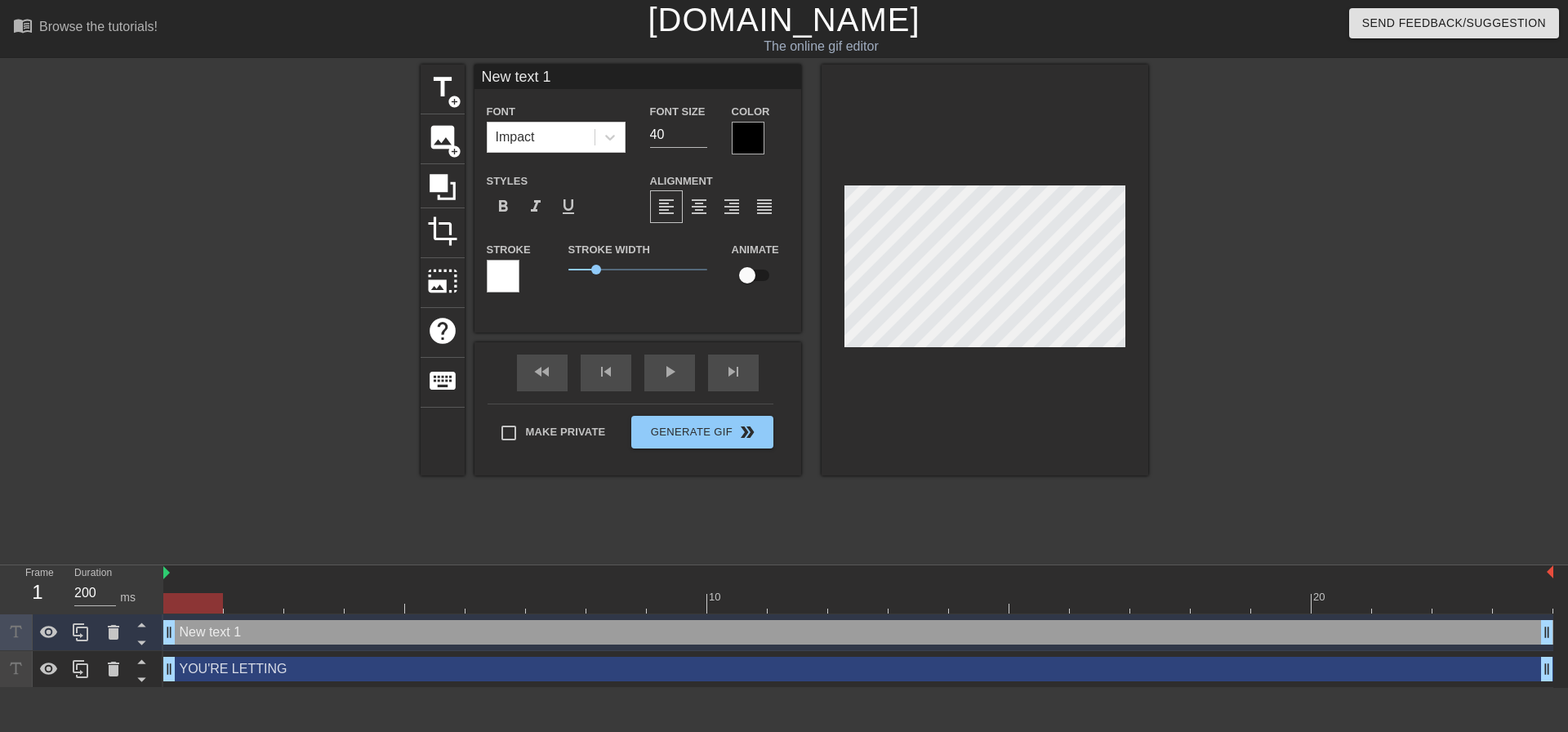
type input "YOU'RE LETTING"
type input "t"
type textarea "t"
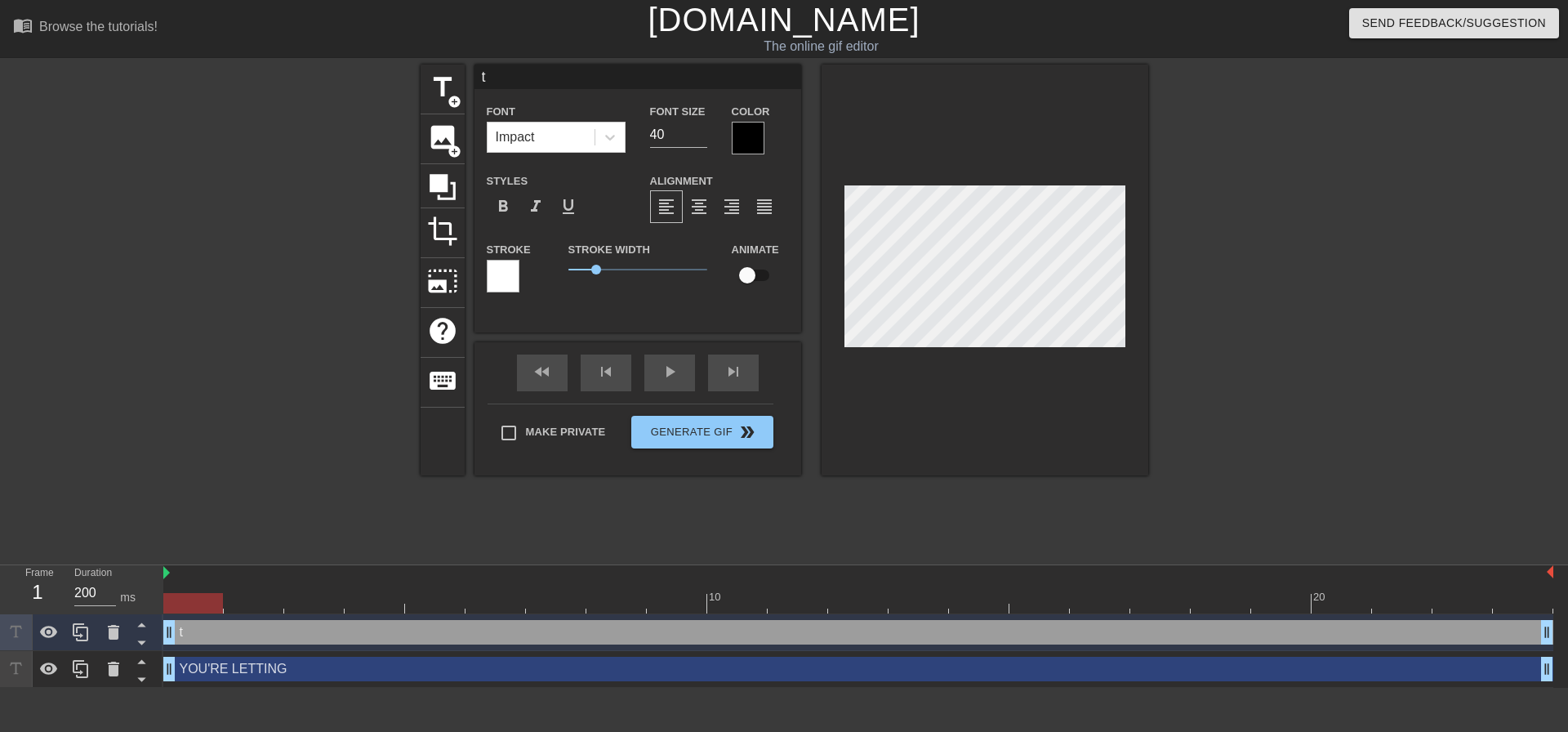
type input "th"
type textarea "th"
type input "the"
type textarea "the"
type input "the"
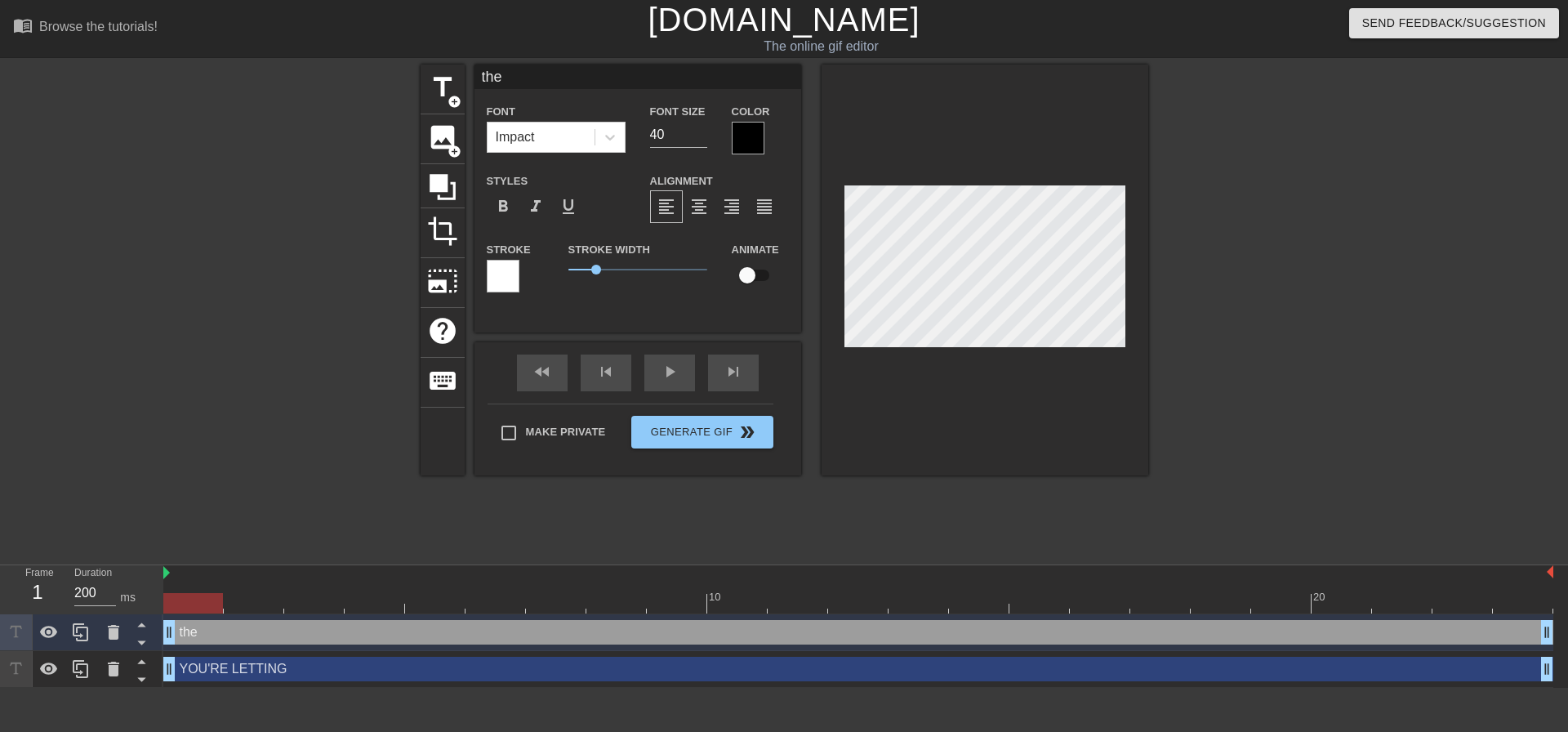
type textarea "the"
type input "the"
type textarea "the"
type input "th"
type textarea "th"
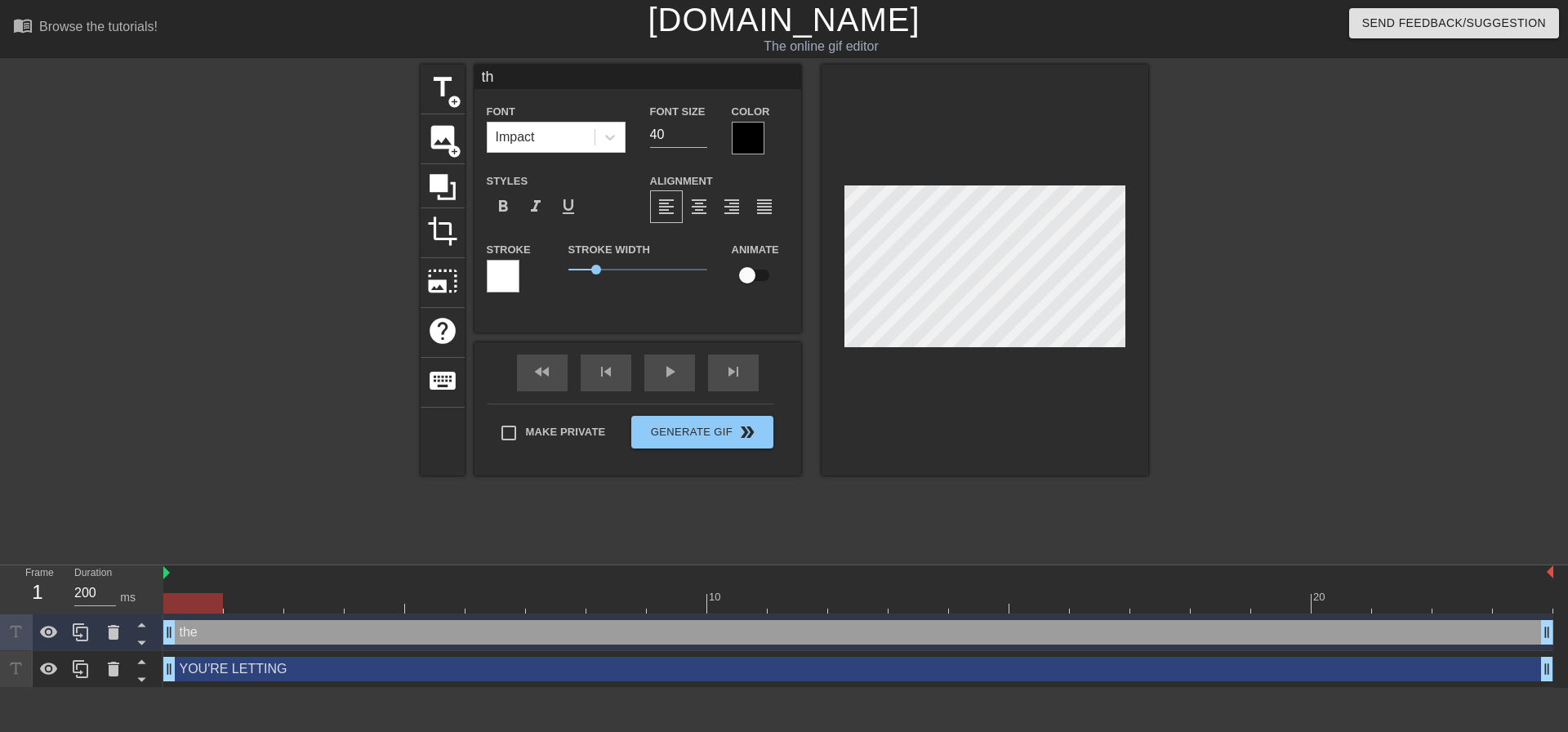
type input "t"
type textarea "t"
type input "T"
type textarea "T"
type input "TH"
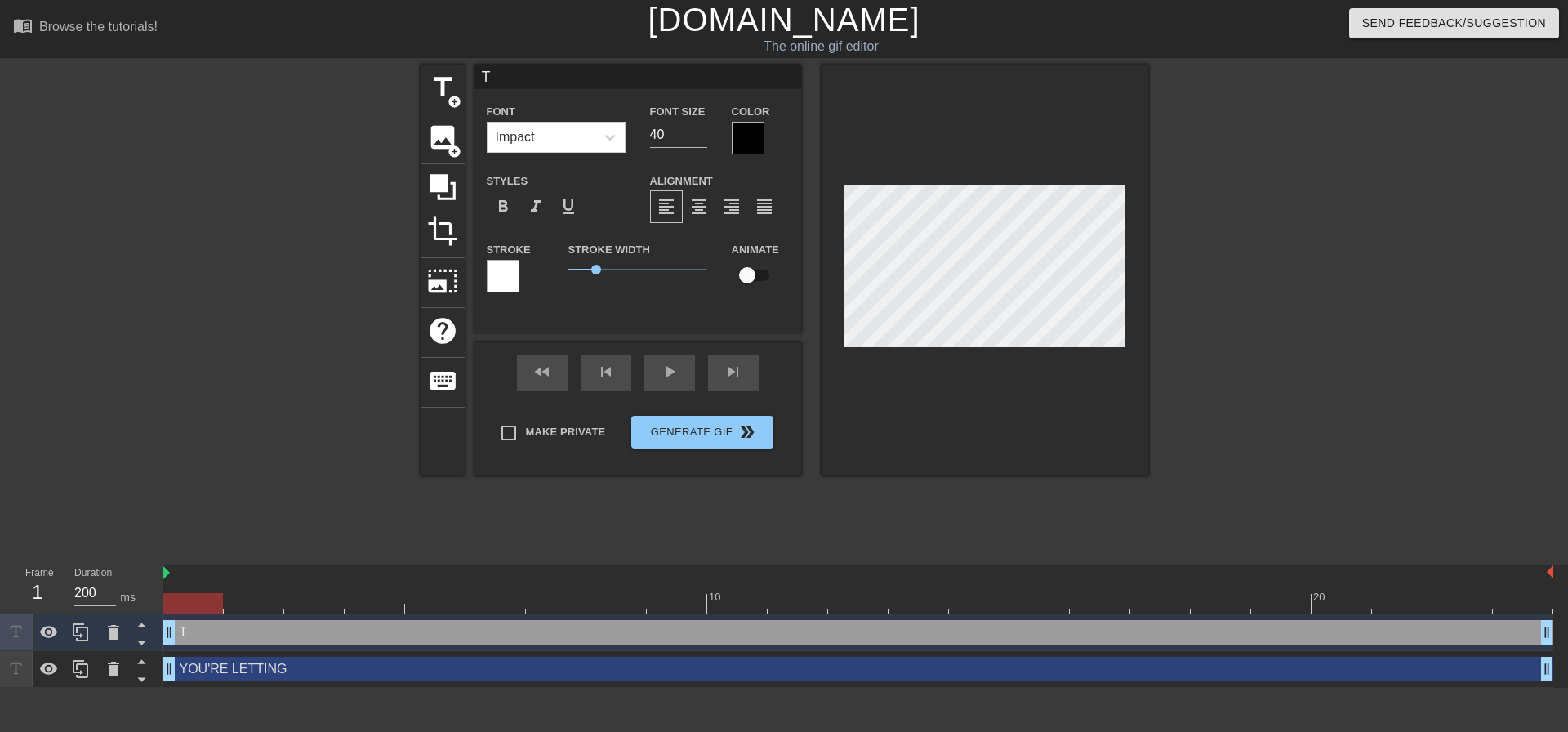
type textarea "TH"
type input "THE"
type textarea "THE"
type input "THE"
type textarea "THE"
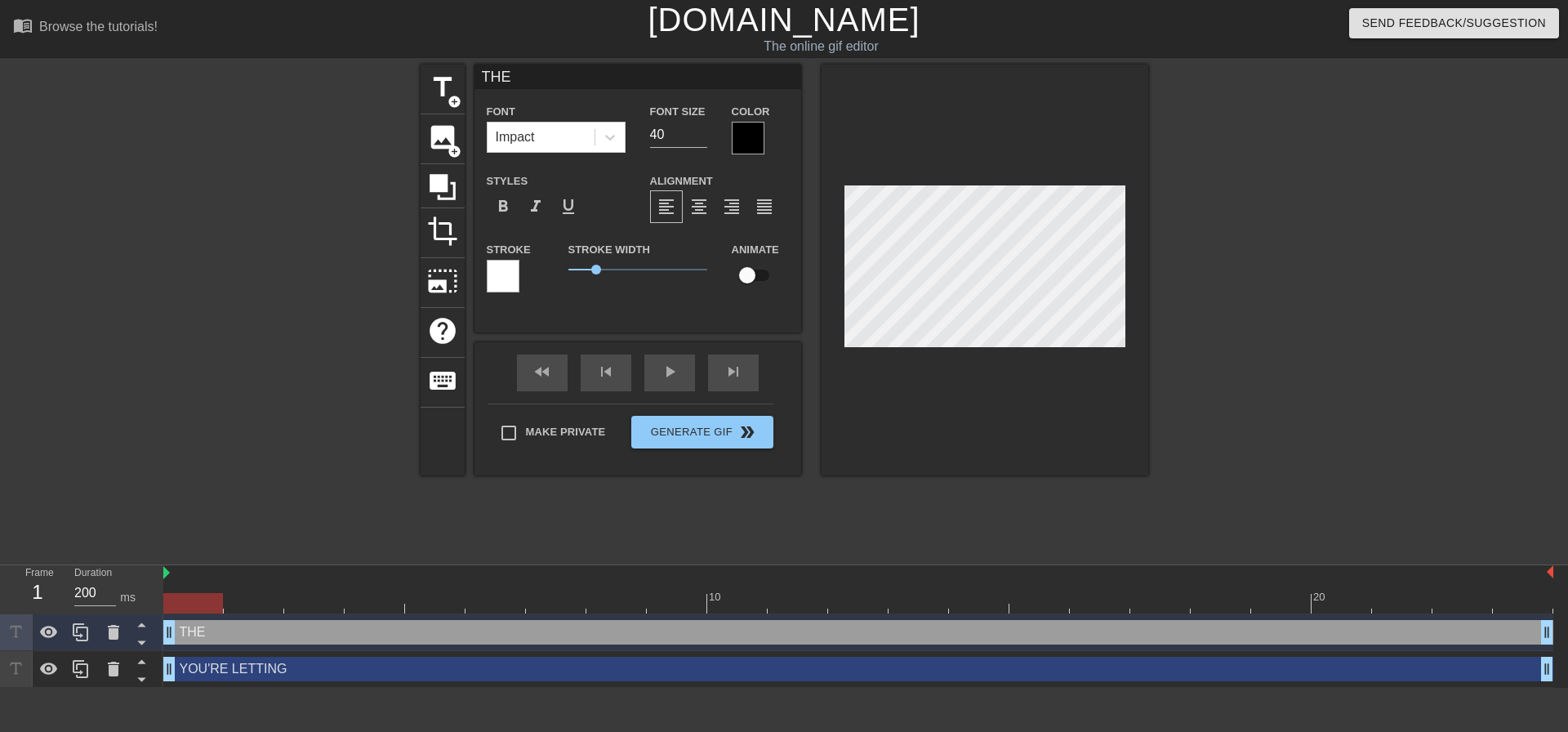
type input "THE T"
type textarea "THE T"
type input "THE TE"
type textarea "THE TE"
type input "THE TEA"
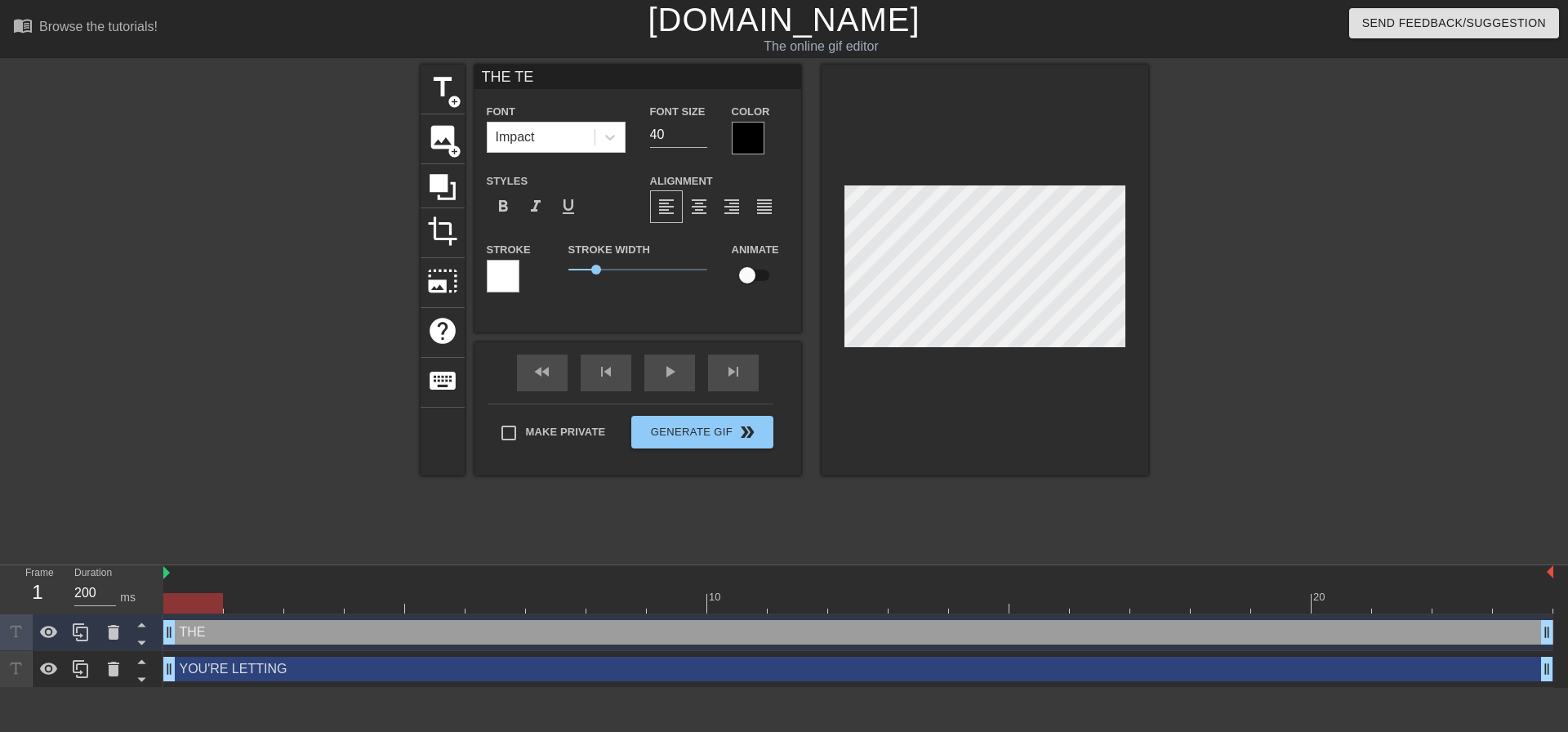
type textarea "THE TEA"
type input "THE TEAM"
type textarea "THE TEAM"
type input "THE TEAM"
type textarea "THE TEAM"
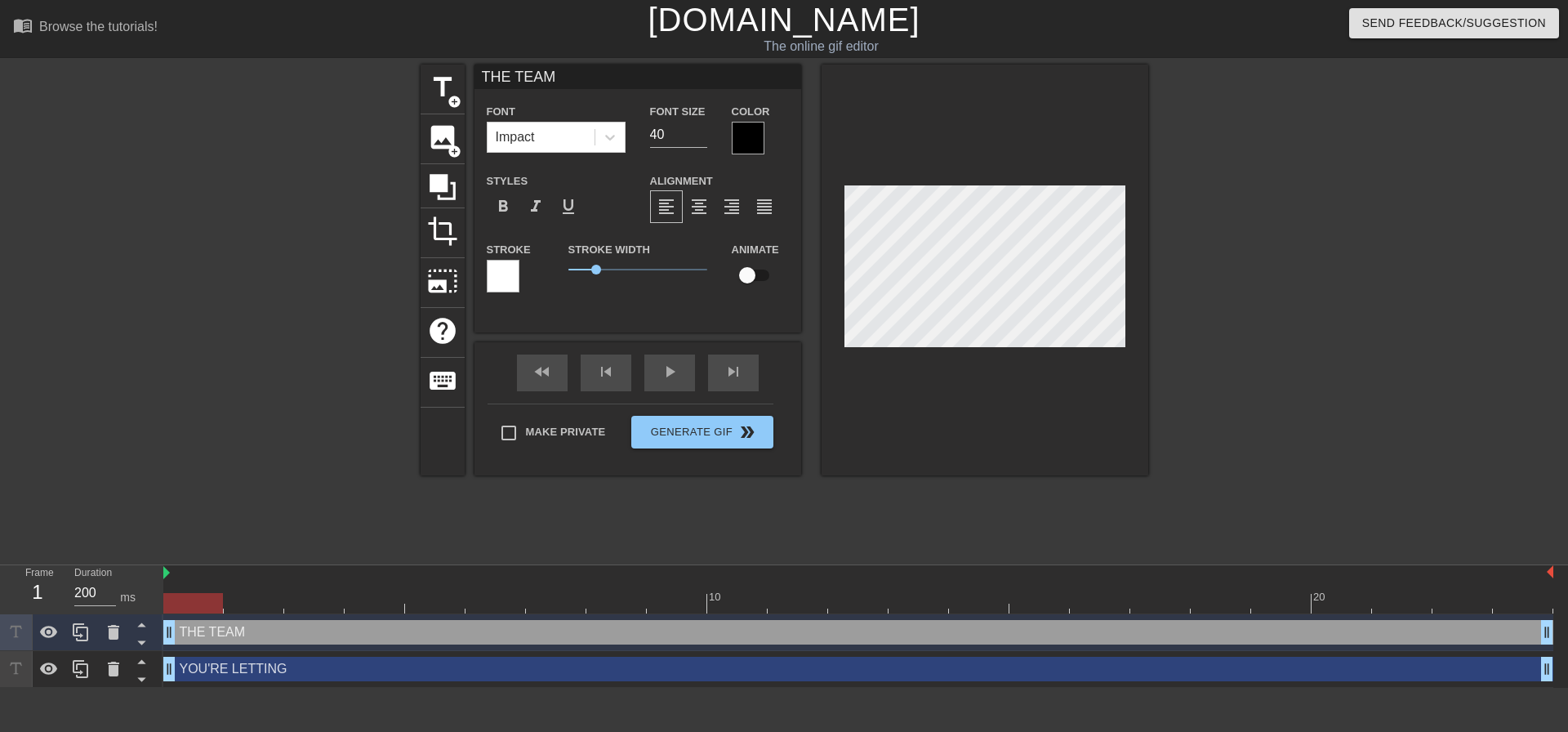
type input "THE TEAM D"
type textarea "THE TEAM D"
type input "THE TEAM DO"
type textarea "THE TEAM DO"
type input "THE TEAM DOW"
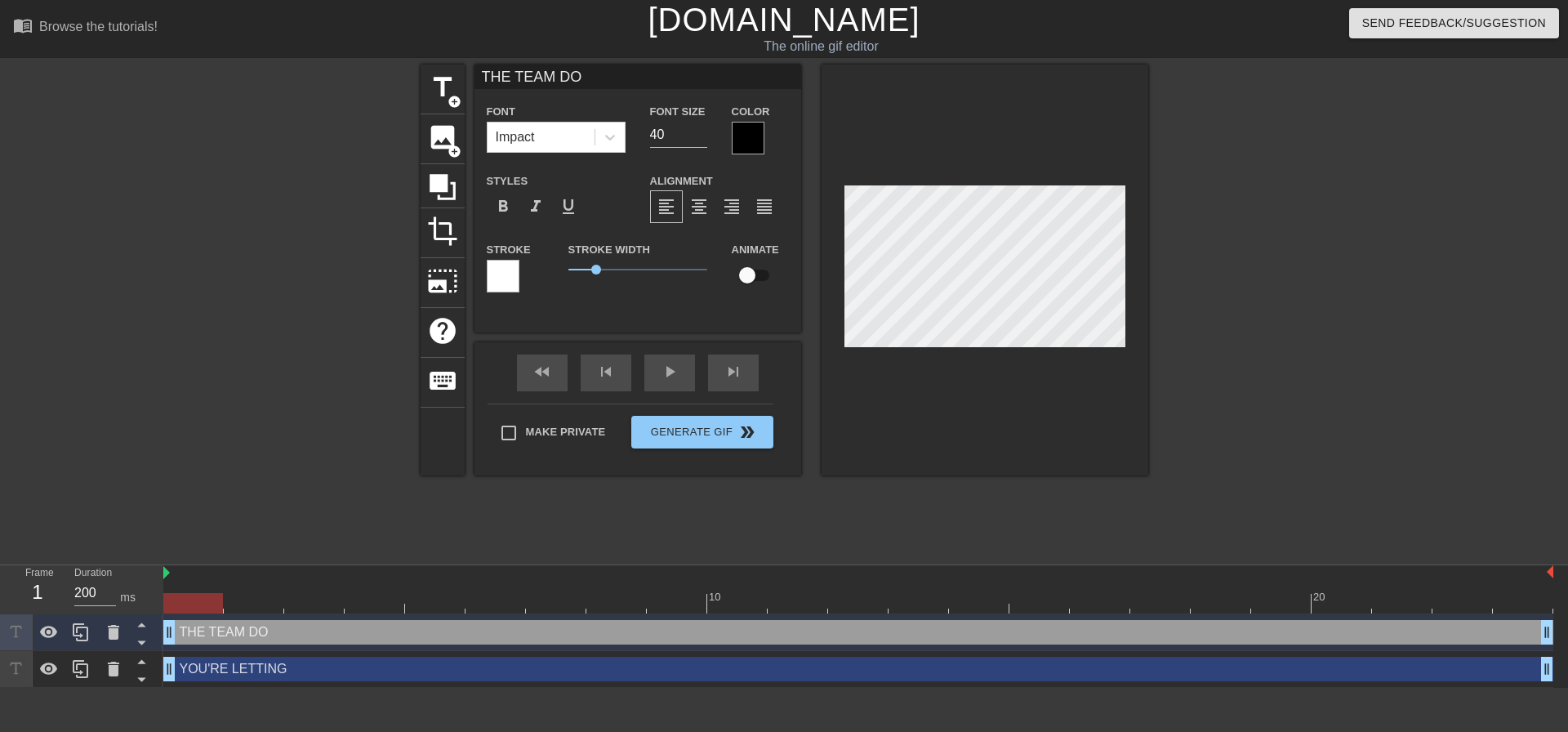
type textarea "THE TEAM DOW"
type input "THE TEAM DOWN"
type textarea "THE TEAM DOWN"
type input "YOU'RE LETTING"
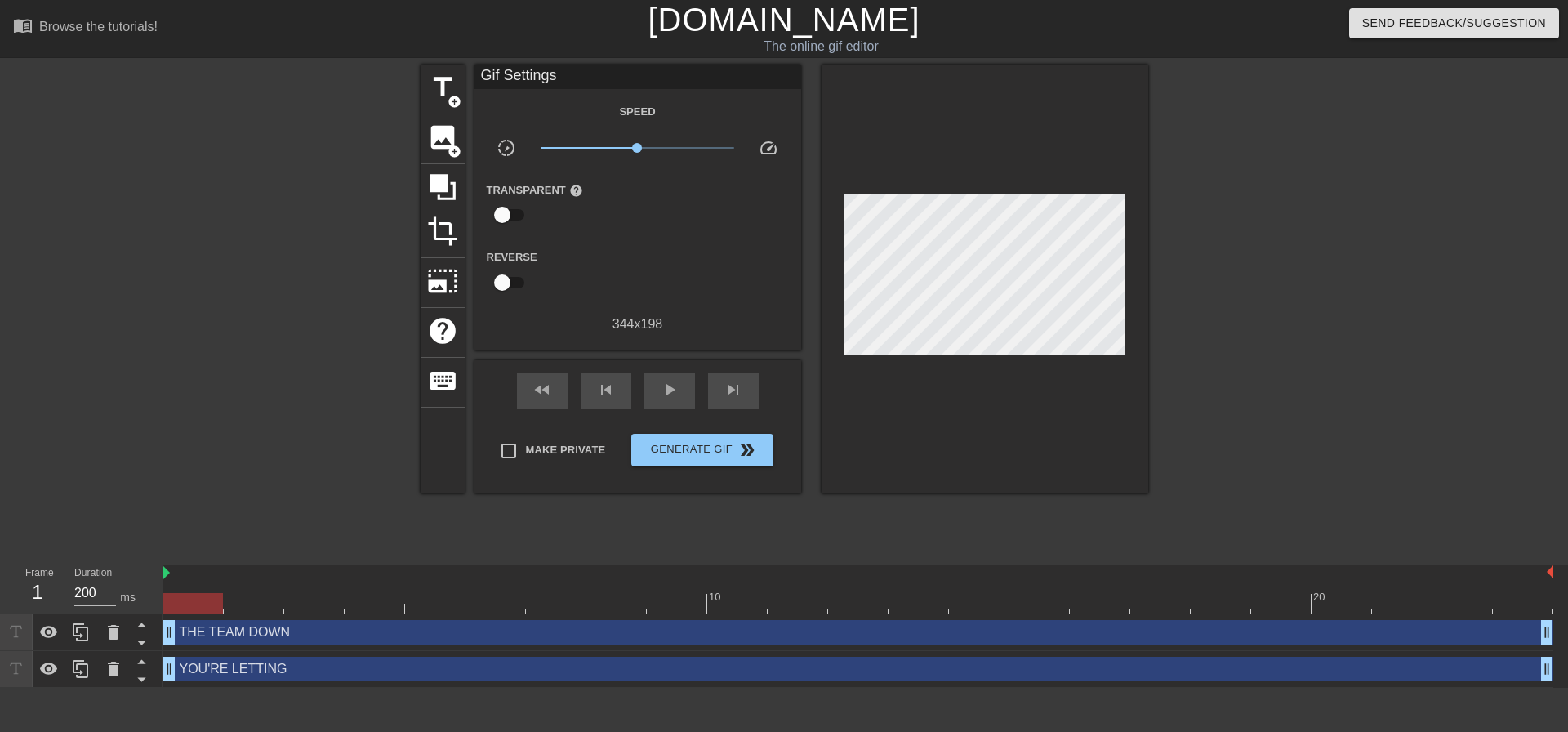
click at [1061, 420] on div at bounding box center [985, 279] width 327 height 429
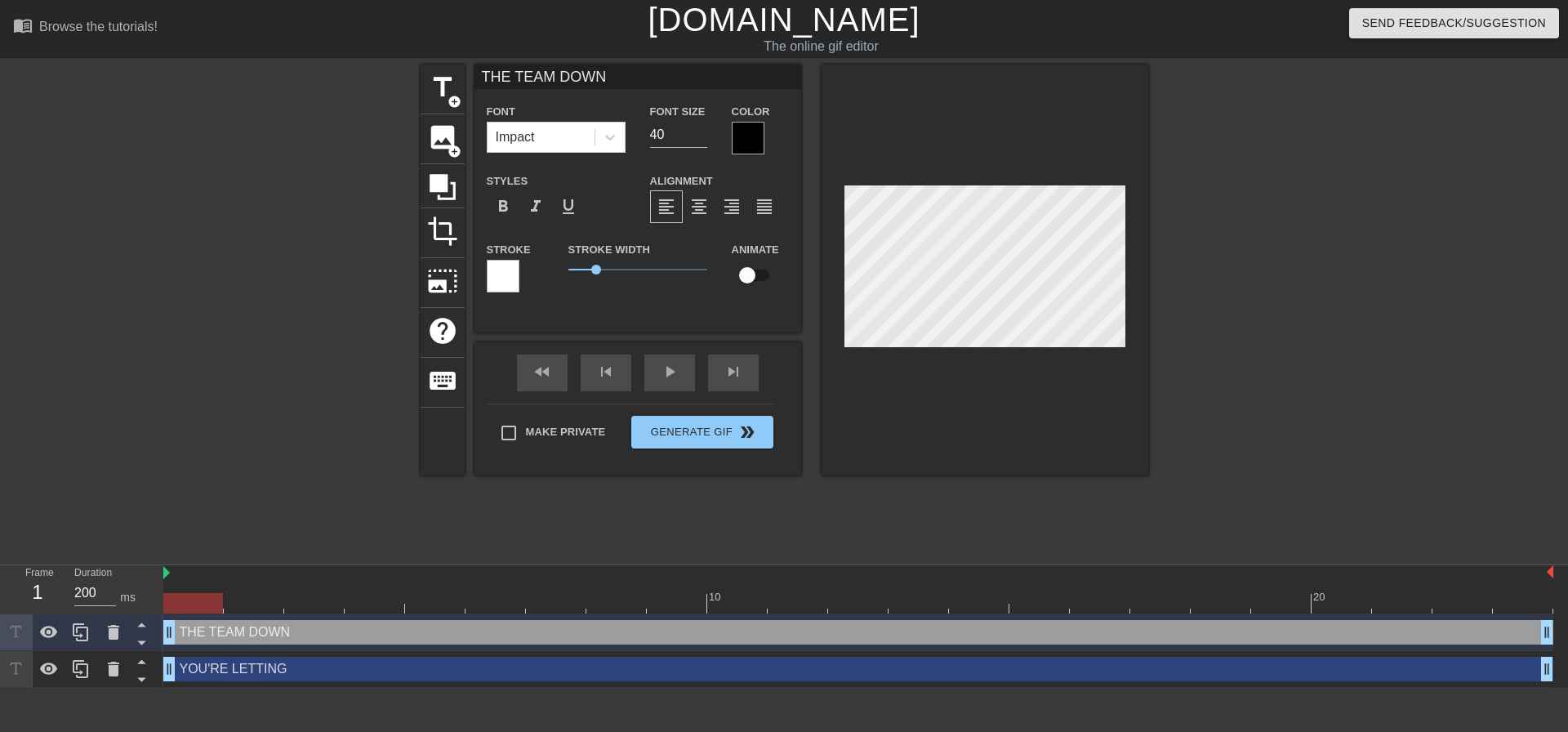
scroll to position [3, 3]
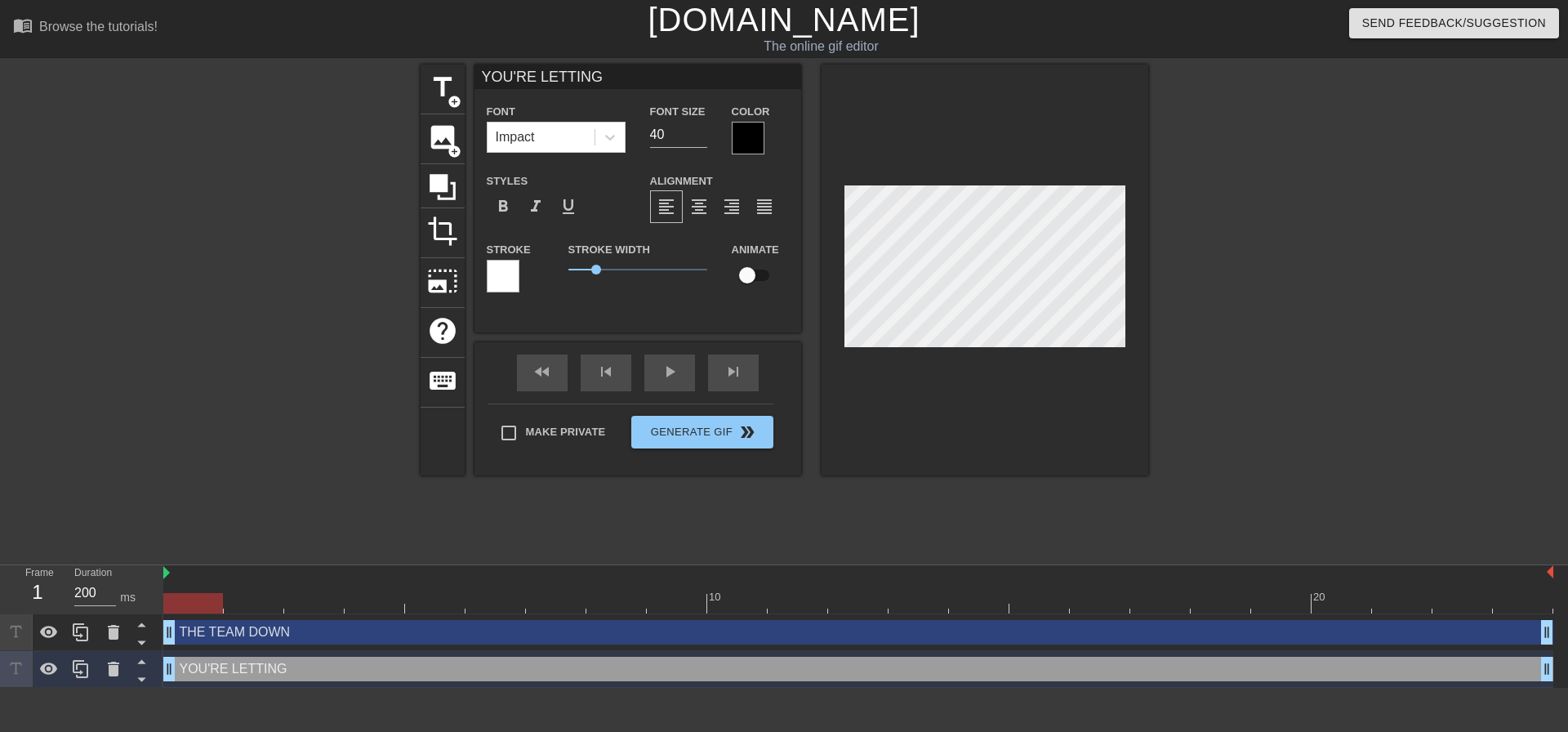
type input "THE TEAM DOWN"
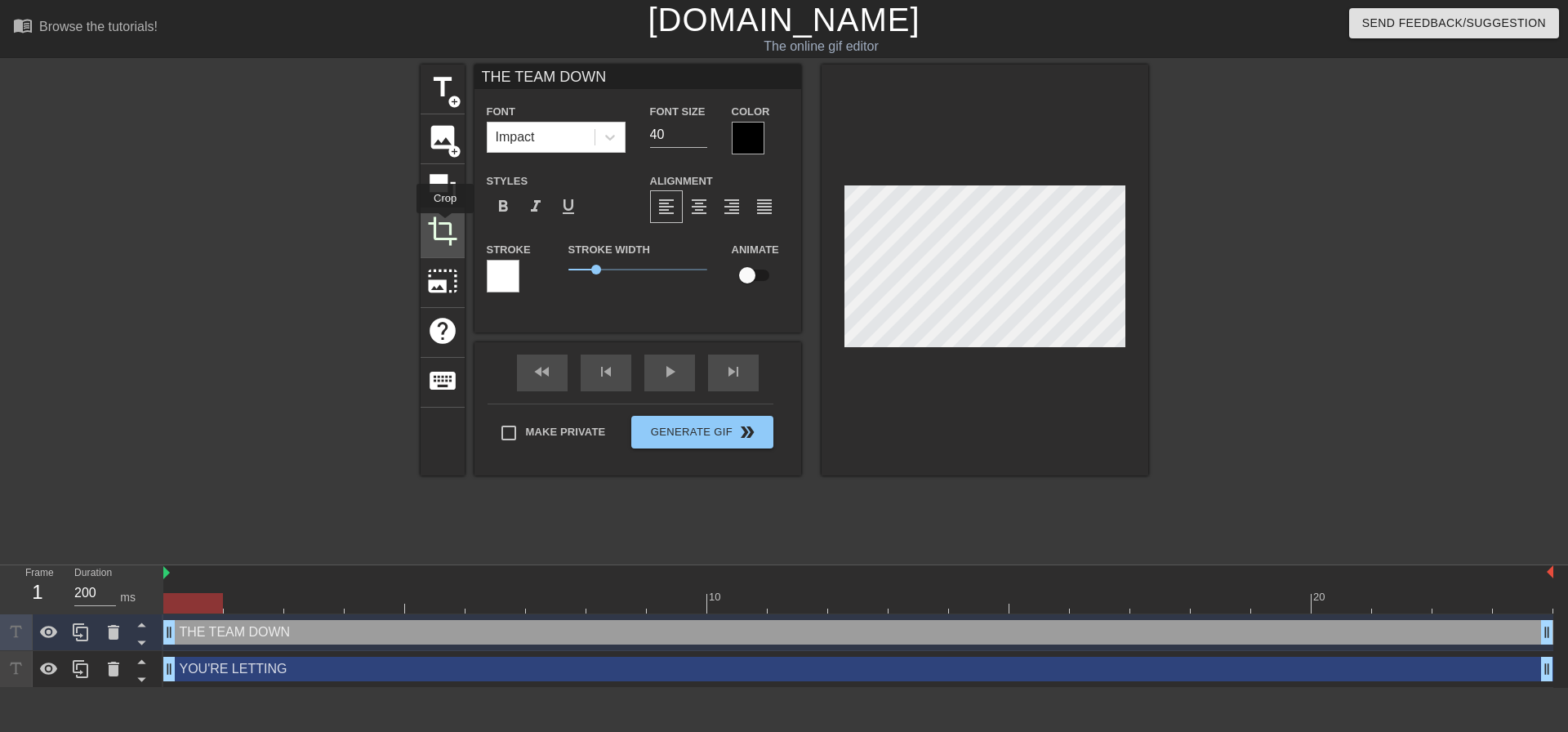
click at [446, 225] on span "crop" at bounding box center [443, 231] width 31 height 31
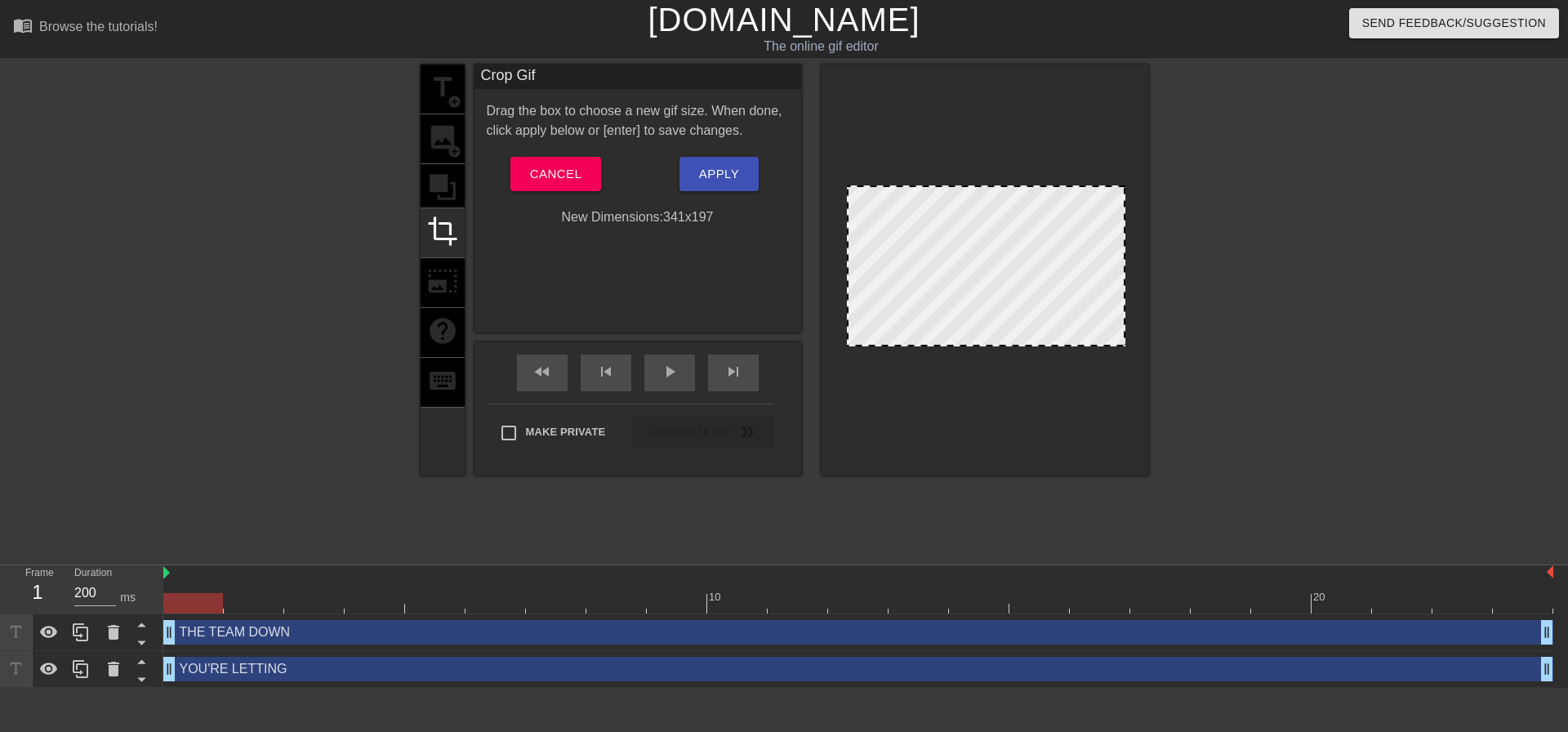
click at [847, 346] on div at bounding box center [848, 344] width 16 height 16
click at [1124, 344] on div at bounding box center [1122, 343] width 16 height 16
click at [1122, 348] on div at bounding box center [985, 270] width 327 height 411
click at [1123, 344] on div at bounding box center [1122, 341] width 16 height 16
click at [713, 166] on span "Apply" at bounding box center [719, 174] width 40 height 22
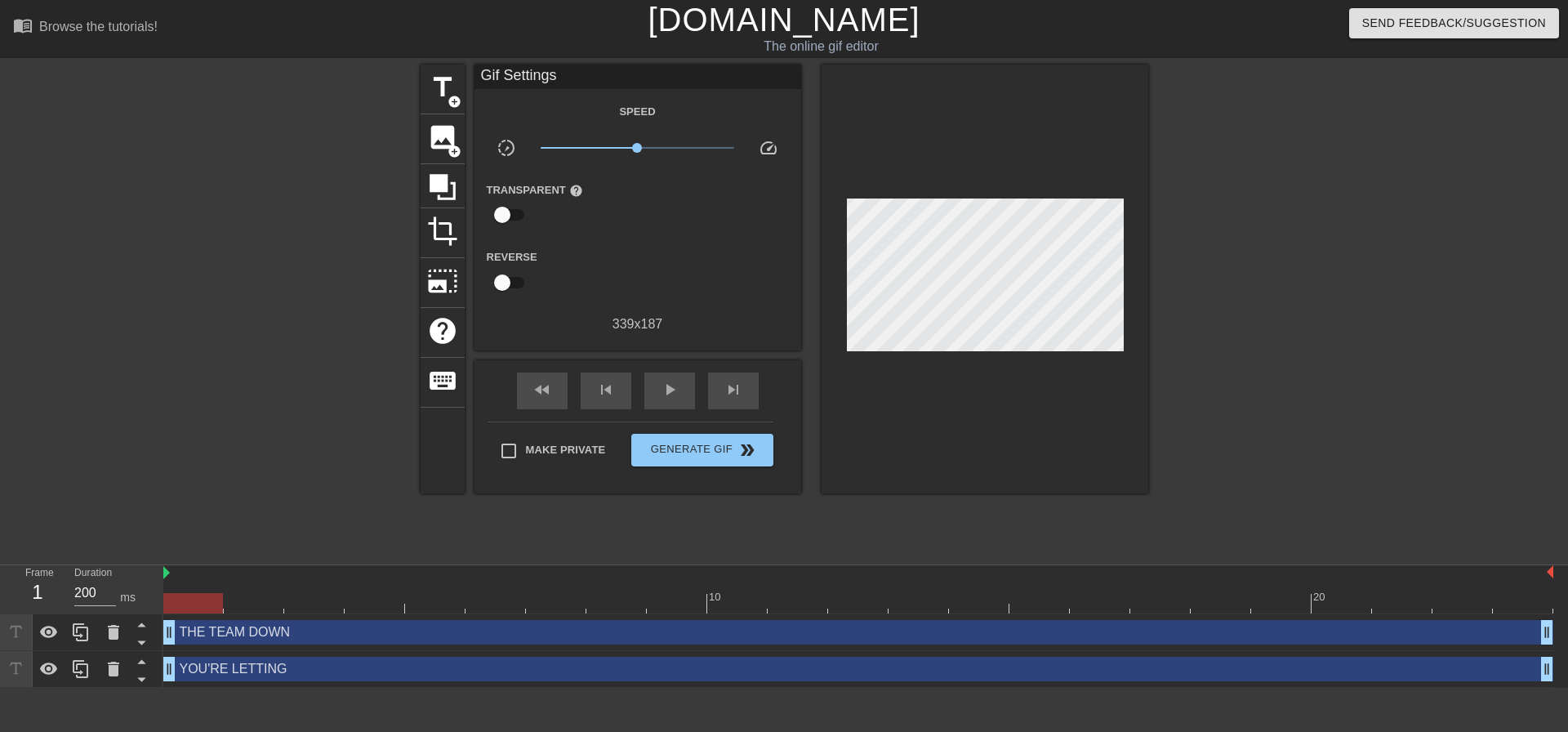
click at [1045, 349] on div at bounding box center [985, 279] width 327 height 429
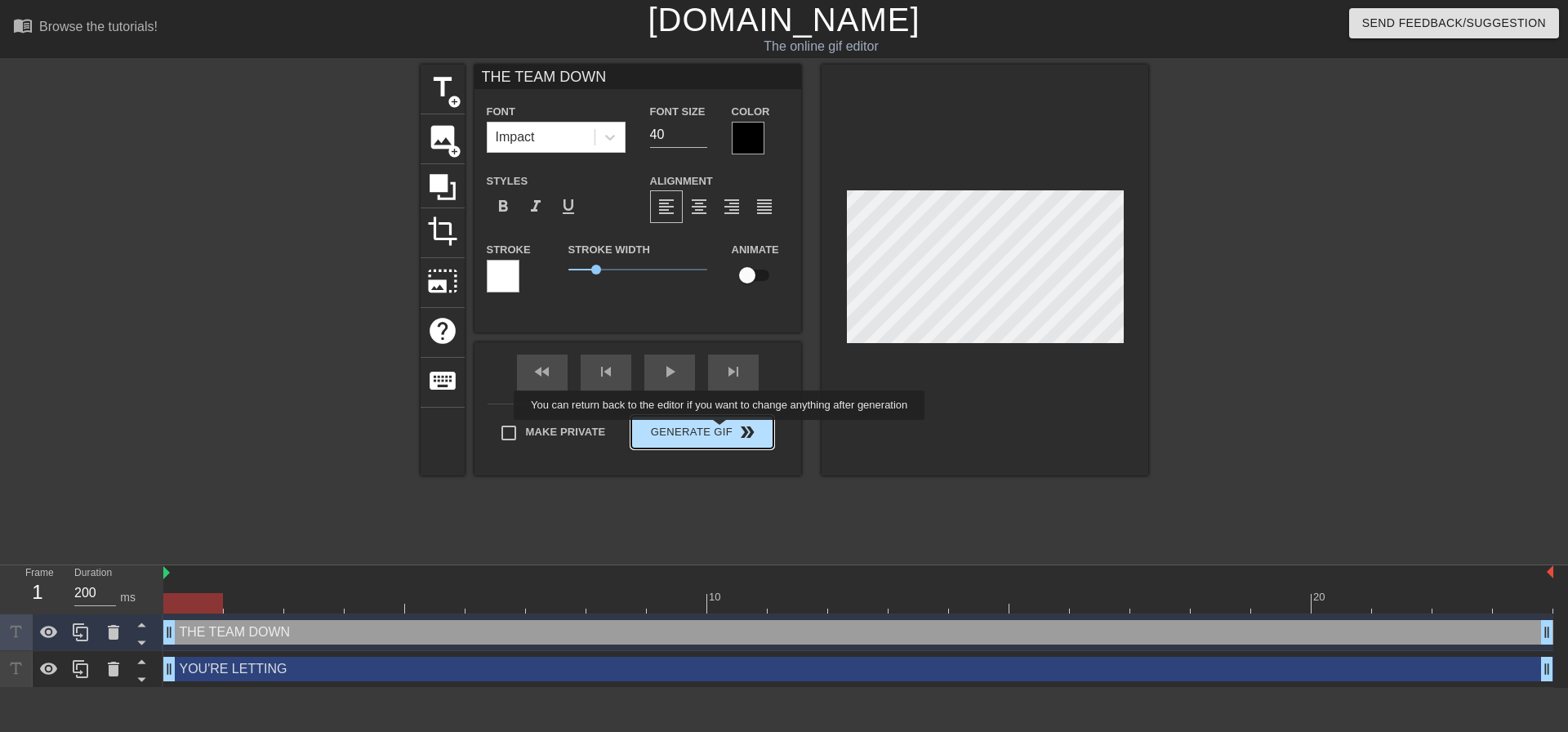
click at [722, 431] on button "Generate Gif double_arrow" at bounding box center [702, 432] width 141 height 33
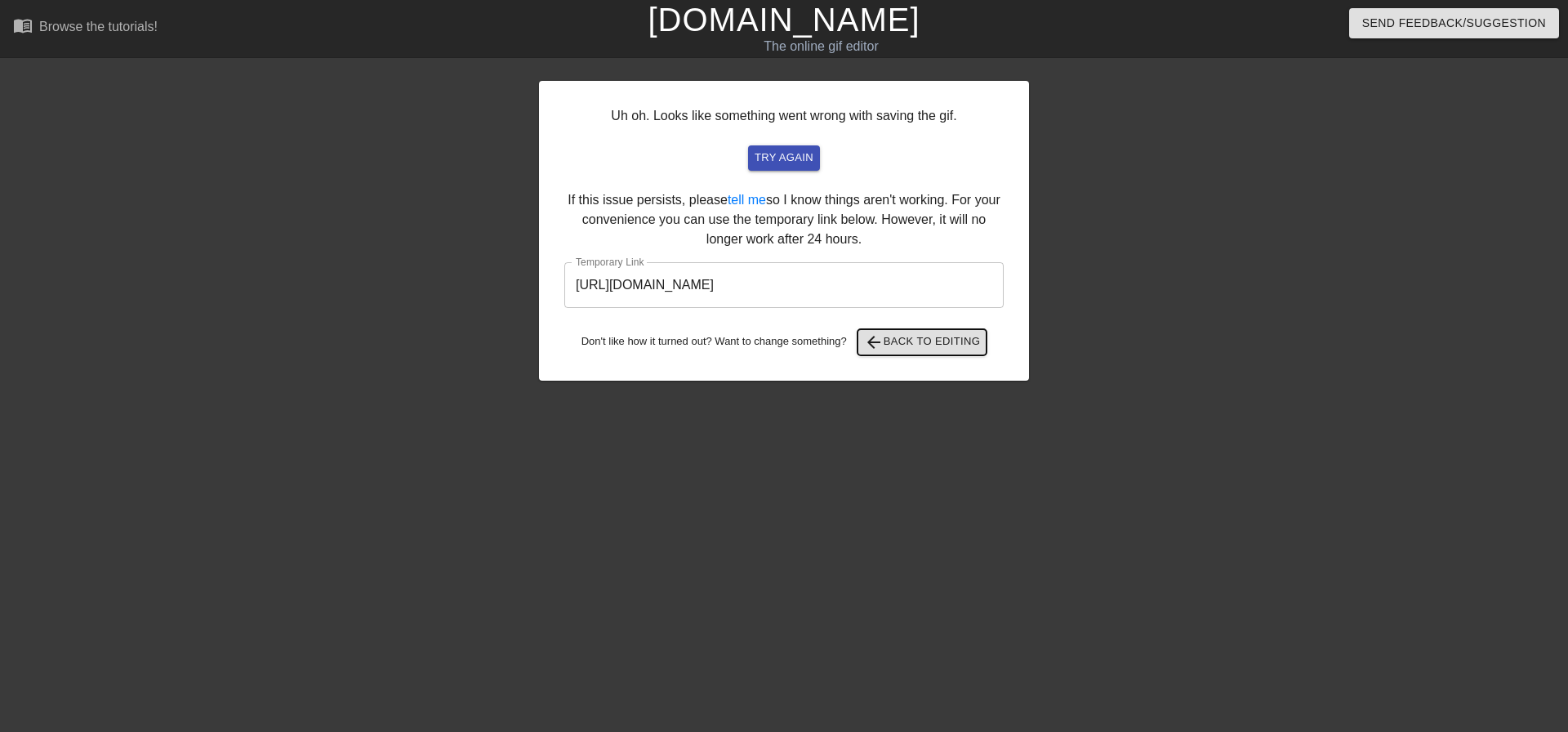
click at [892, 333] on span "arrow_back Back to Editing" at bounding box center [923, 342] width 117 height 20
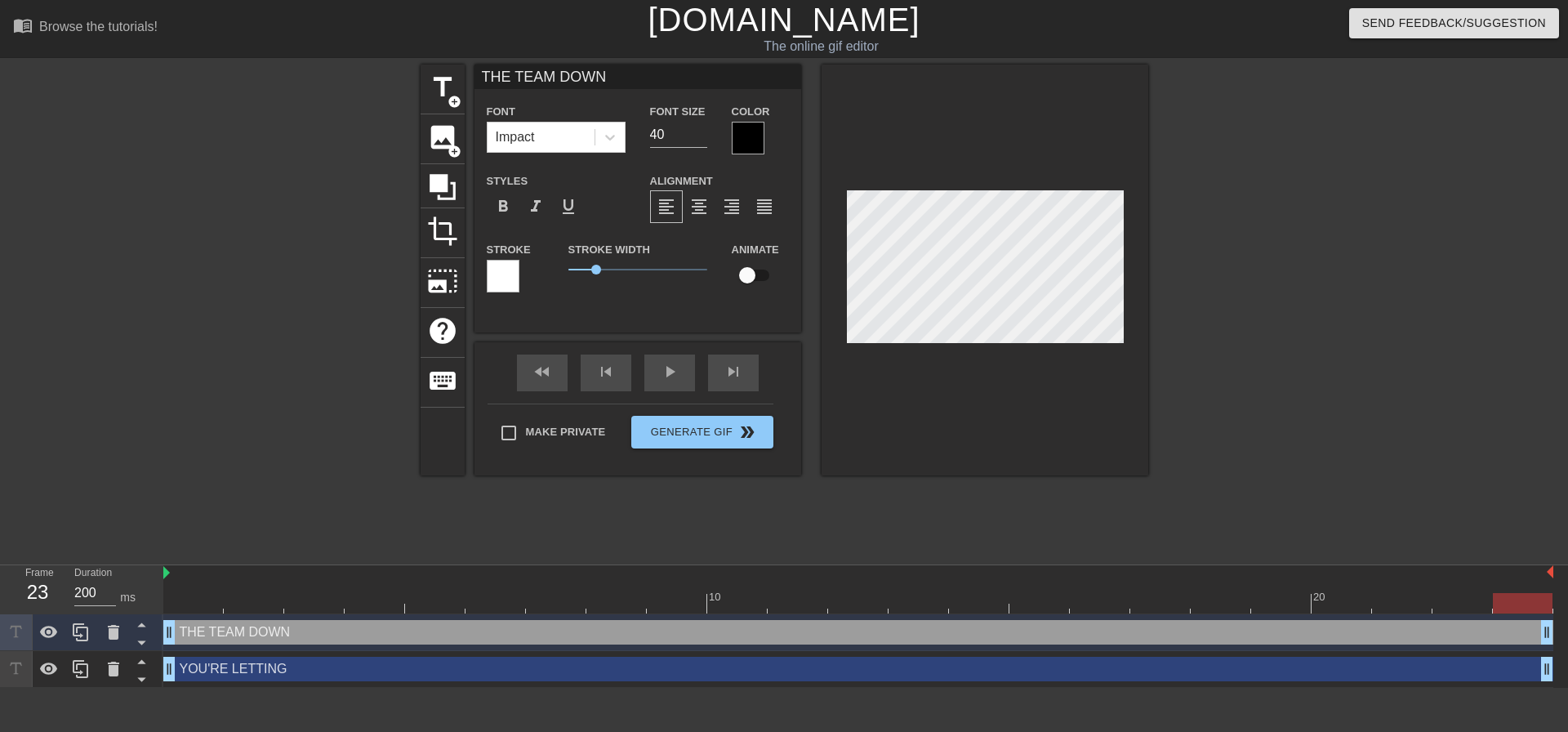
click at [1016, 348] on div at bounding box center [985, 270] width 327 height 411
type input "YOU'RE LETTING"
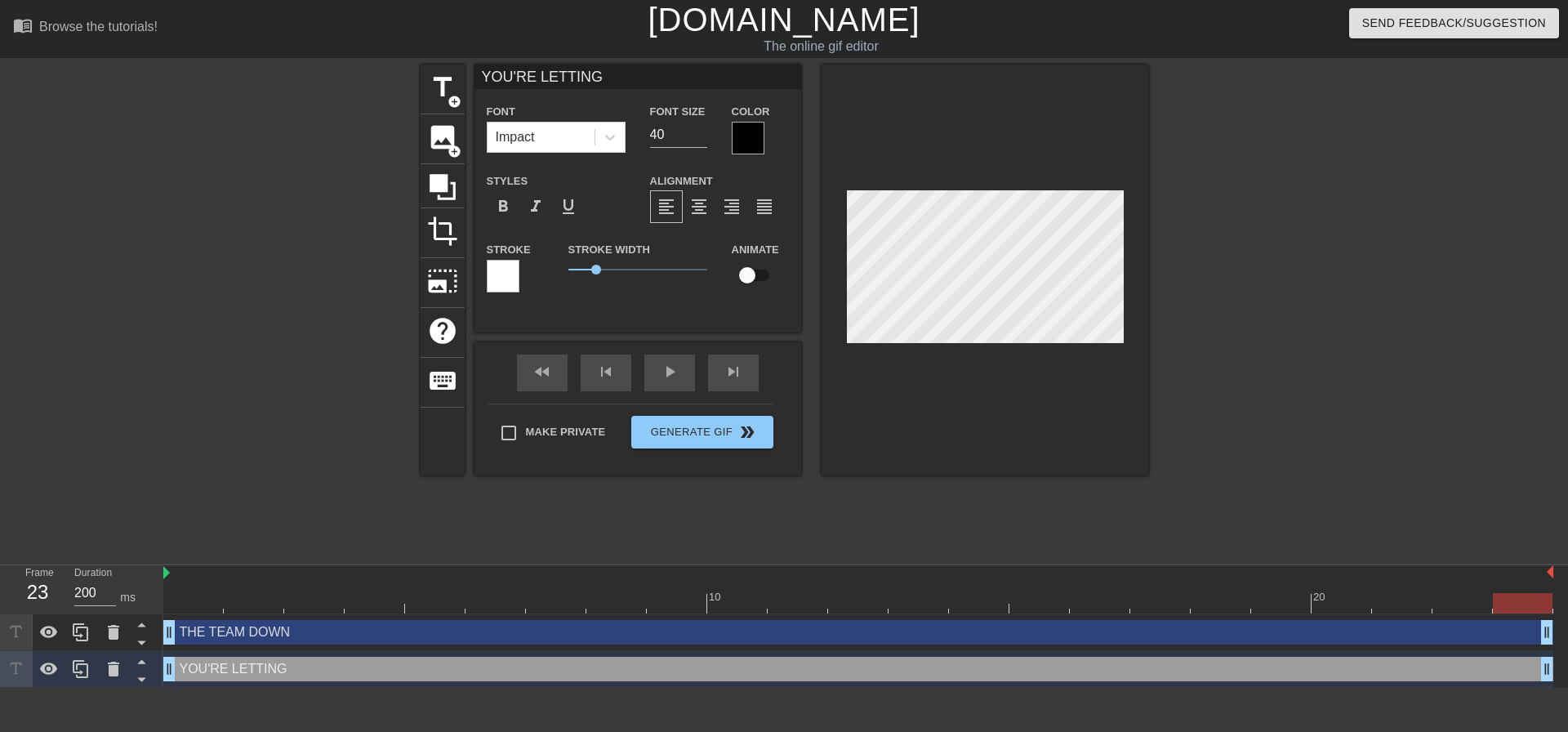
scroll to position [3, 8]
click at [1276, 260] on div at bounding box center [1290, 310] width 245 height 490
type input "THE TEAM DOWN"
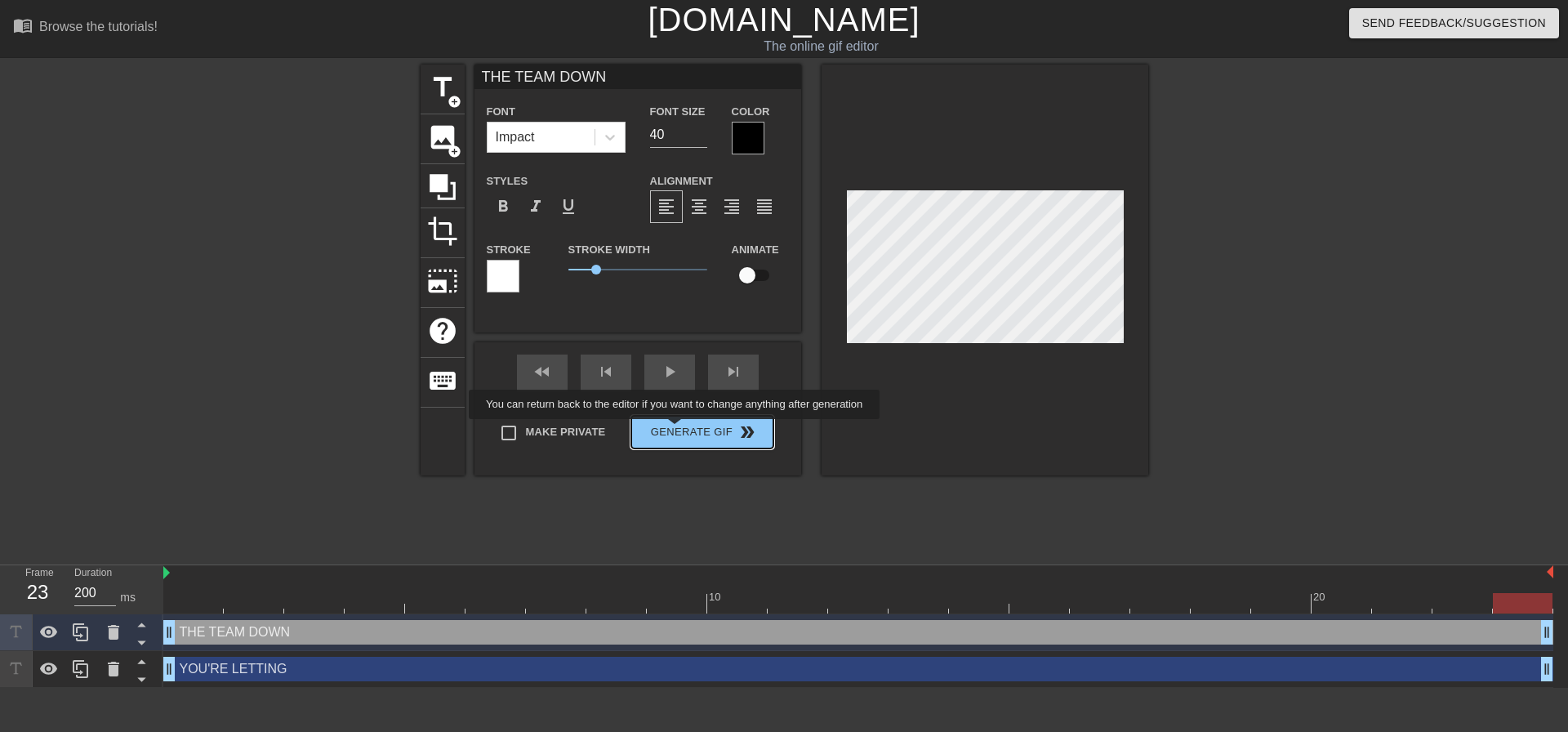
click at [679, 430] on div "Make Private Generate Gif double_arrow" at bounding box center [630, 435] width 286 height 65
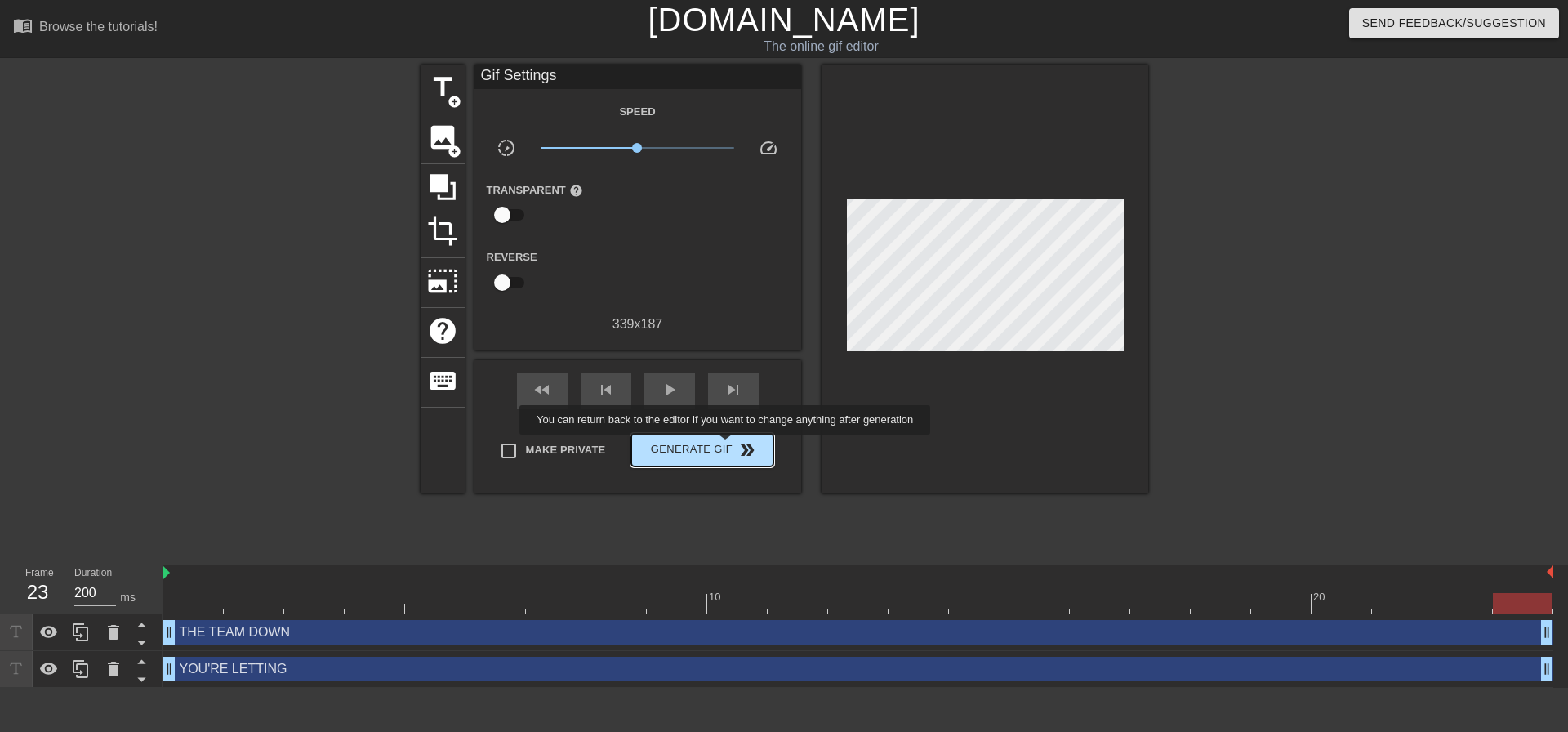
click at [727, 446] on span "Generate Gif double_arrow" at bounding box center [702, 450] width 128 height 20
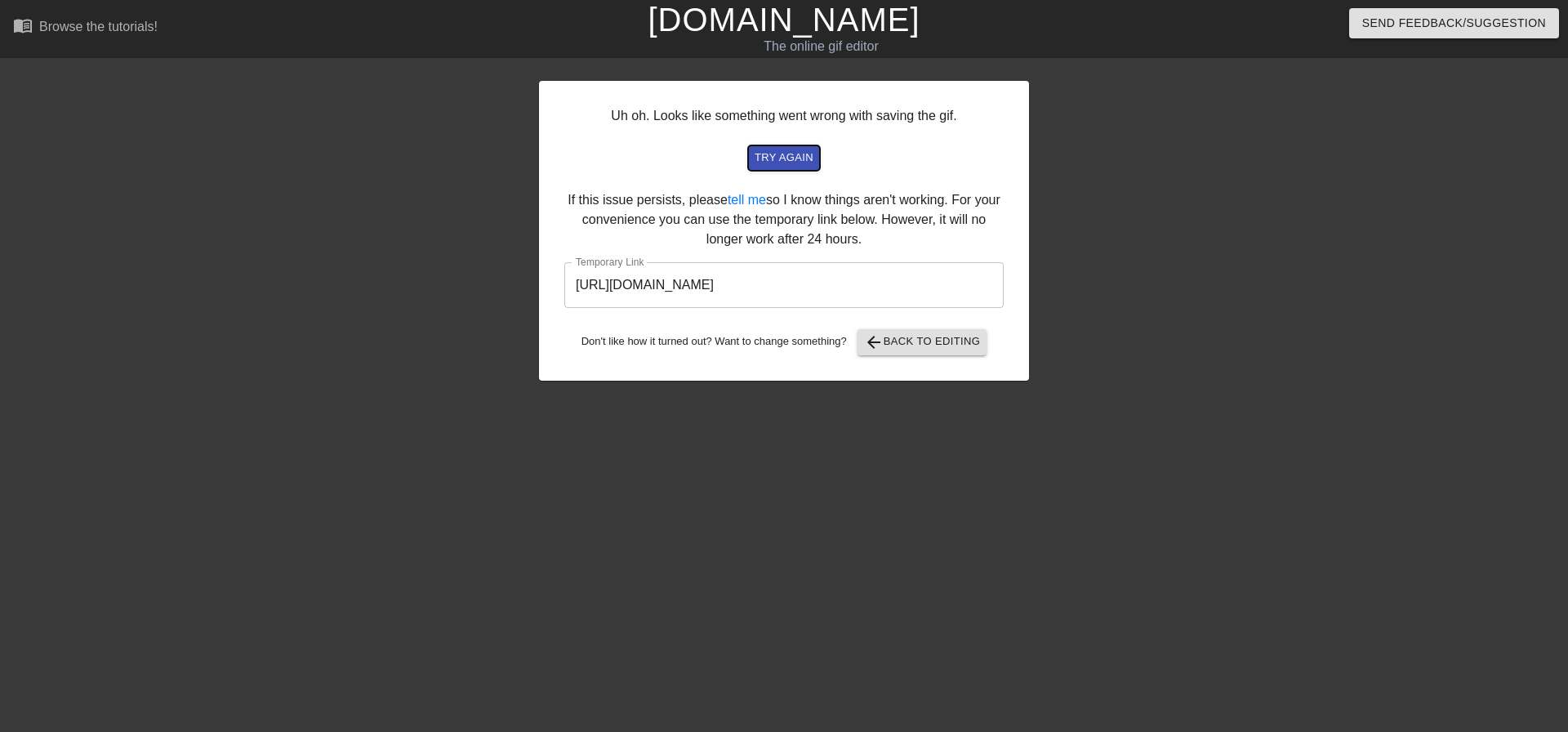
click at [813, 161] on button "try again" at bounding box center [784, 157] width 72 height 25
click at [740, 288] on input "[URL][DOMAIN_NAME]" at bounding box center [784, 285] width 440 height 46
click at [740, 285] on input "[URL][DOMAIN_NAME]" at bounding box center [784, 285] width 440 height 46
click at [741, 280] on input "[URL][DOMAIN_NAME]" at bounding box center [784, 285] width 440 height 46
drag, startPoint x: 938, startPoint y: 283, endPoint x: 570, endPoint y: 260, distance: 368.7
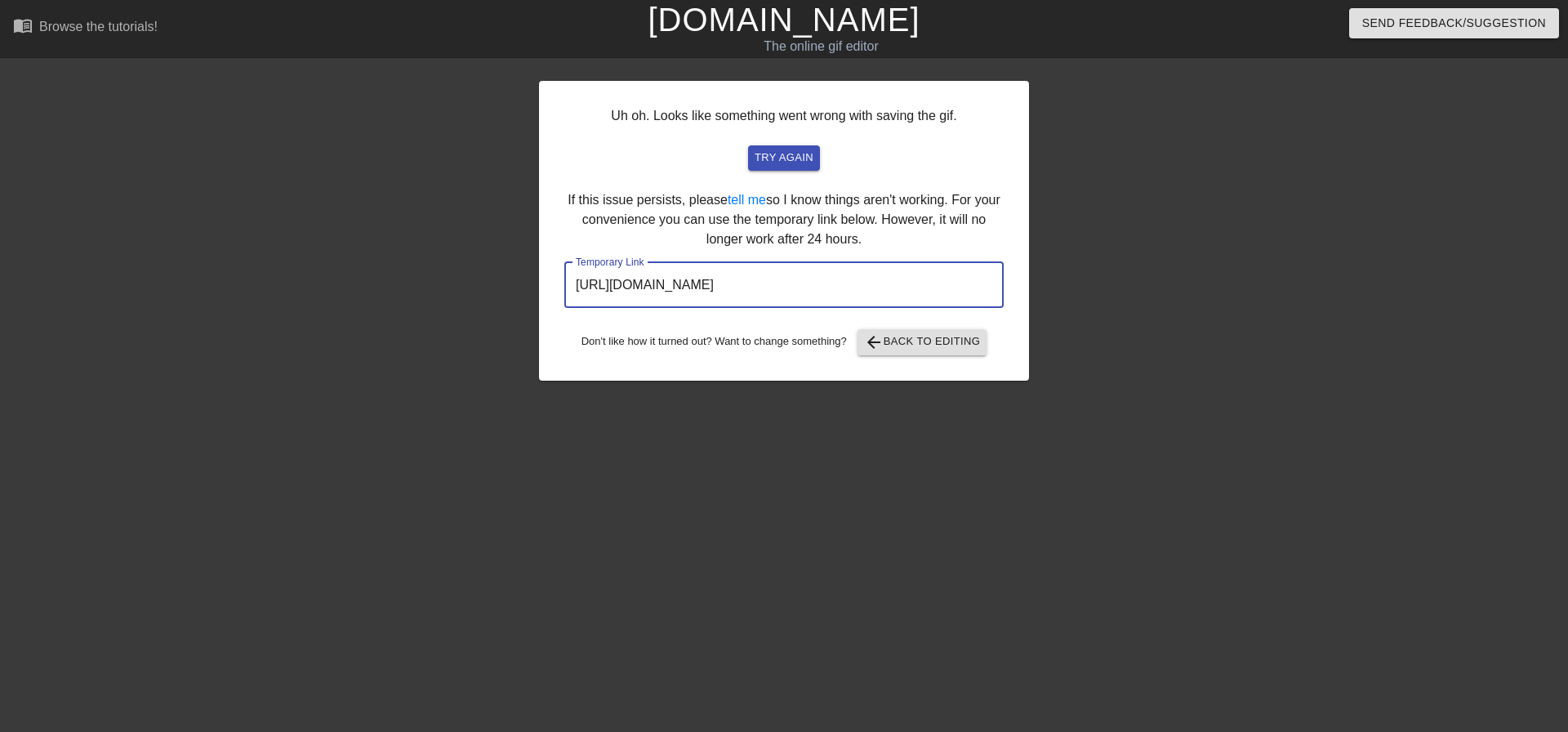
click at [570, 260] on div "Uh oh. Looks like something went wrong with saving the gif. try again If this i…" at bounding box center [784, 231] width 490 height 300
